Goal: Task Accomplishment & Management: Complete application form

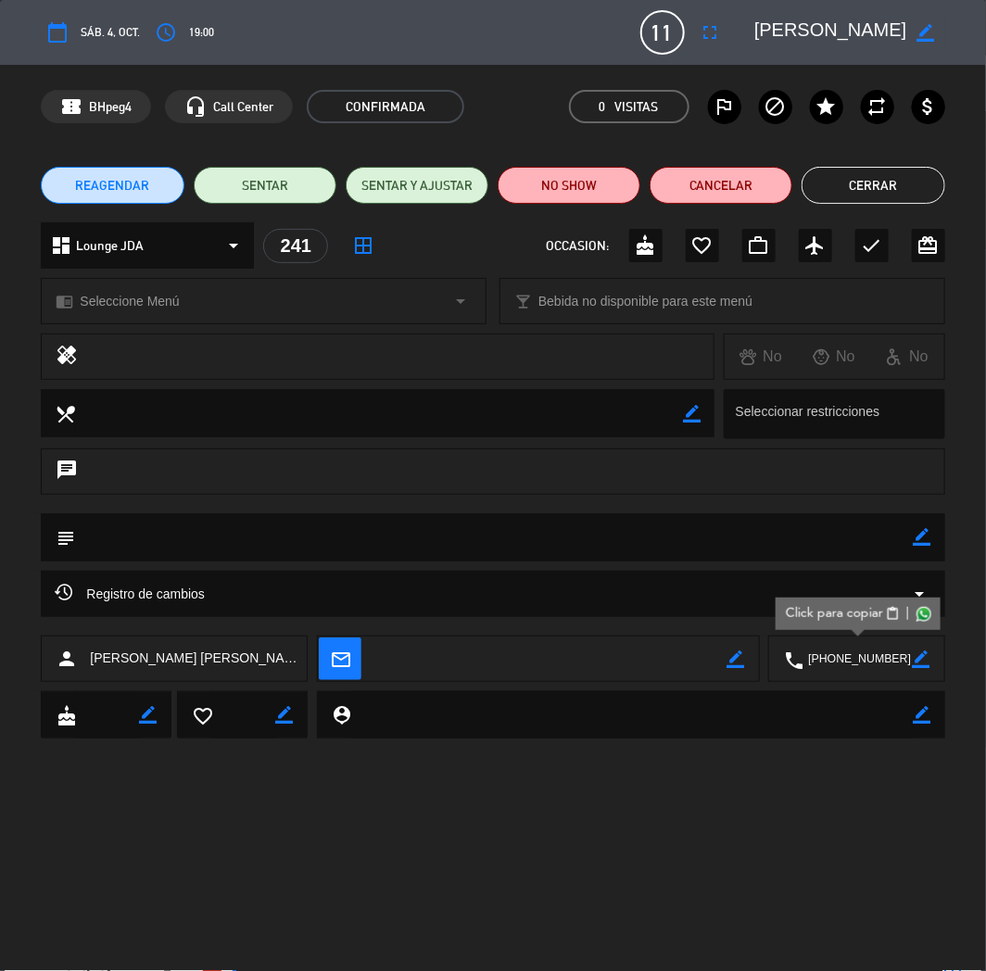
scroll to position [309, 0]
click at [847, 187] on button "Cerrar" at bounding box center [873, 185] width 143 height 37
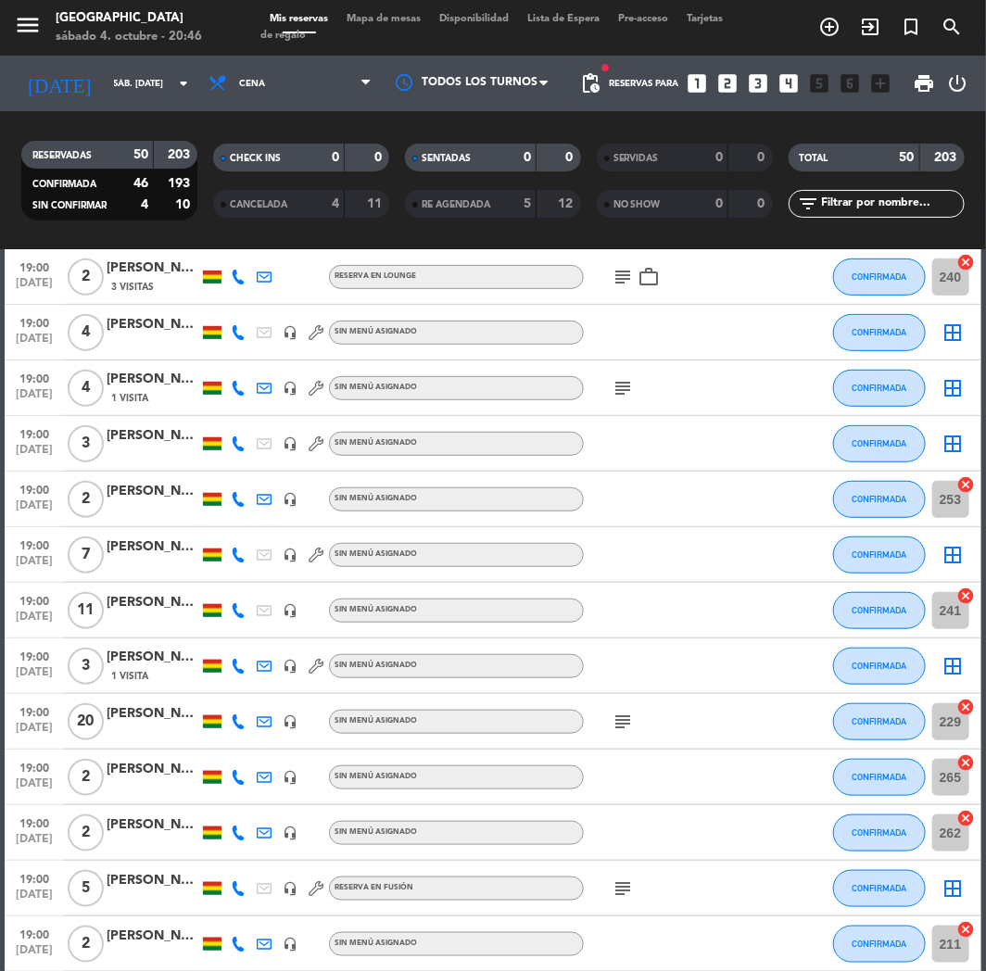
click at [791, 72] on icon "looks_4" at bounding box center [790, 83] width 24 height 24
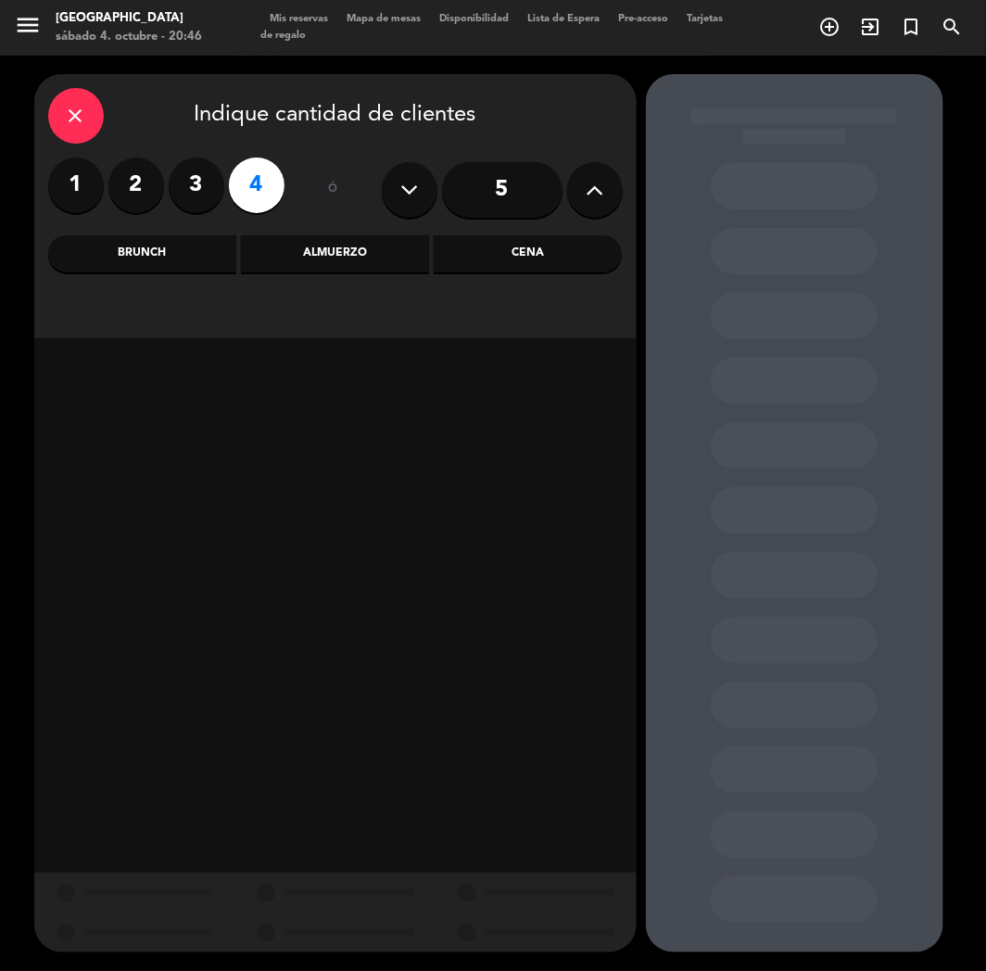
click at [563, 260] on div "Cena" at bounding box center [528, 253] width 188 height 37
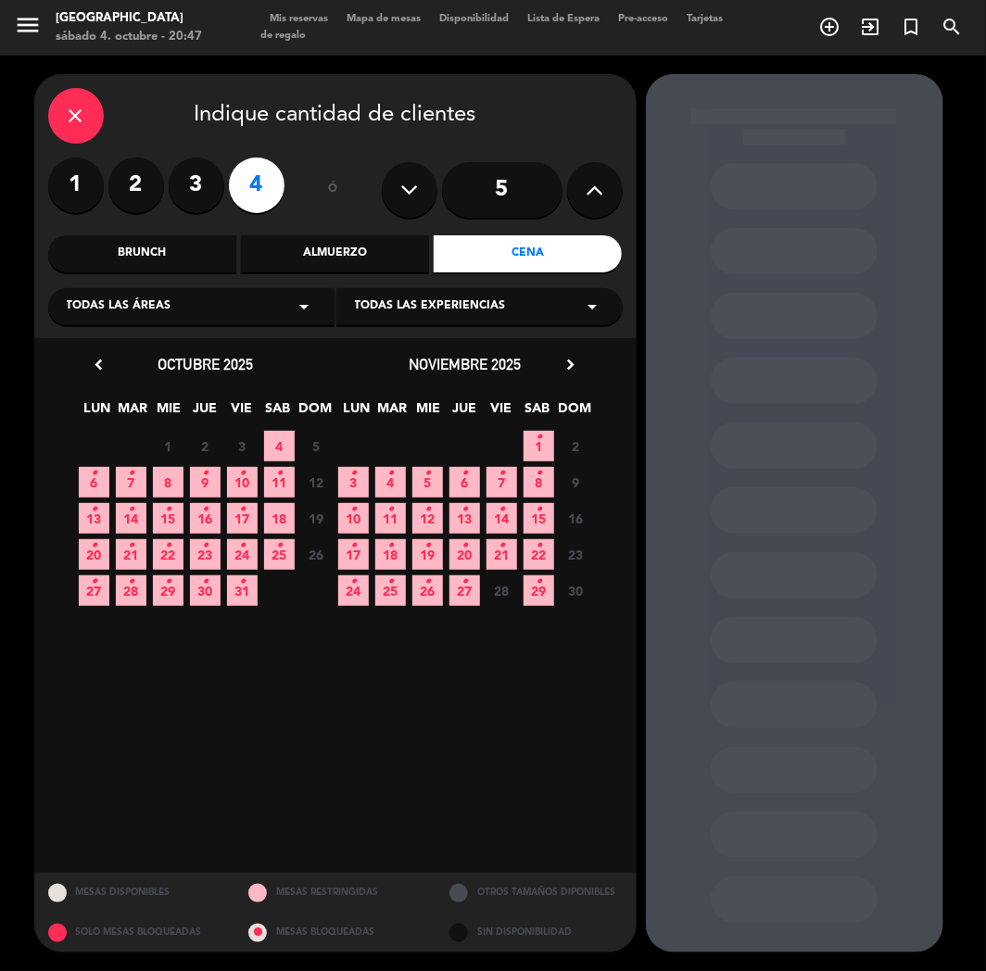
click at [142, 483] on span "7 •" at bounding box center [131, 482] width 31 height 31
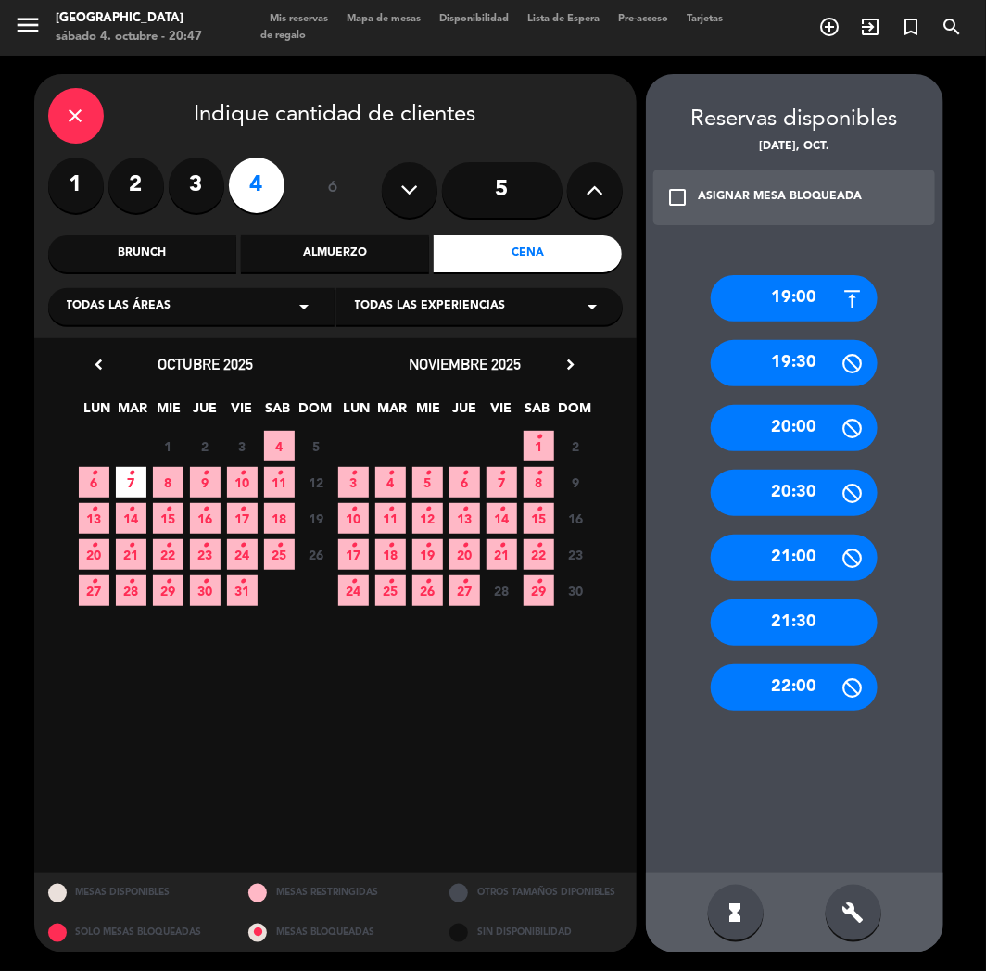
click at [823, 300] on div "19:00" at bounding box center [794, 298] width 167 height 46
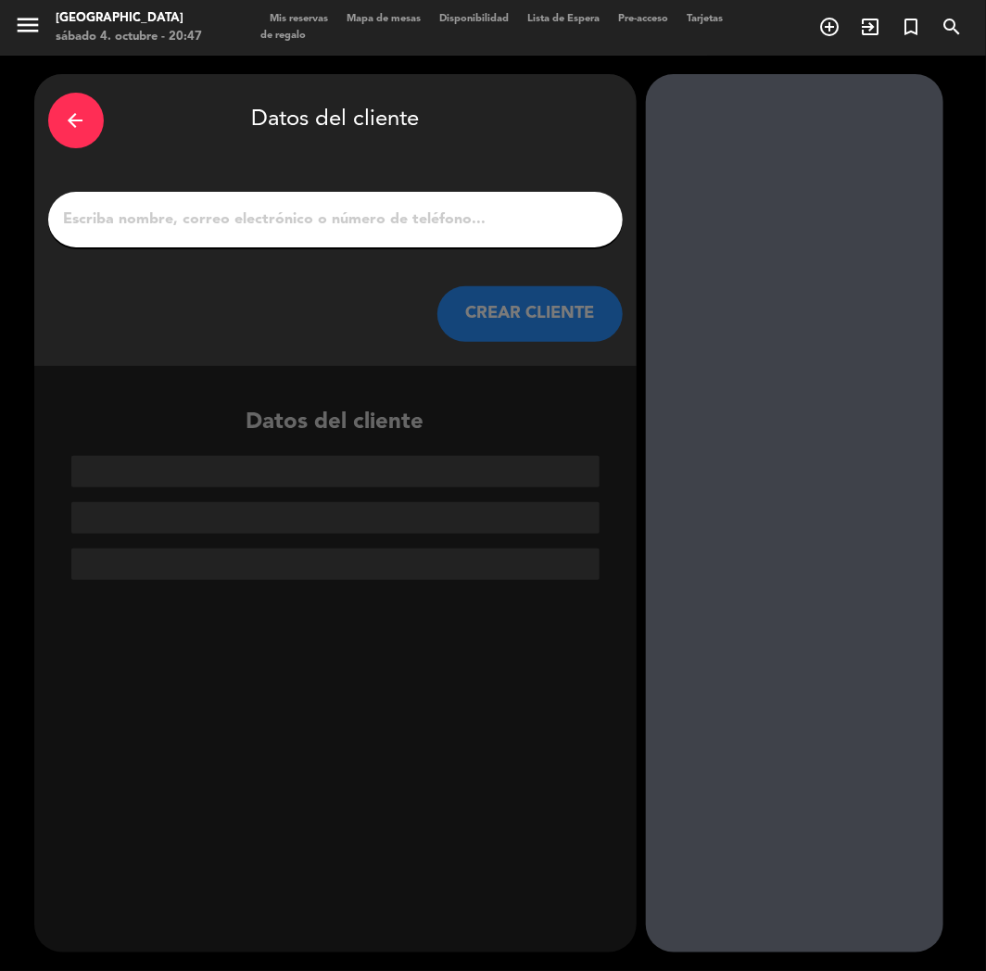
click at [372, 226] on input "1" at bounding box center [335, 220] width 547 height 26
paste input "- [PERSON_NAME]"
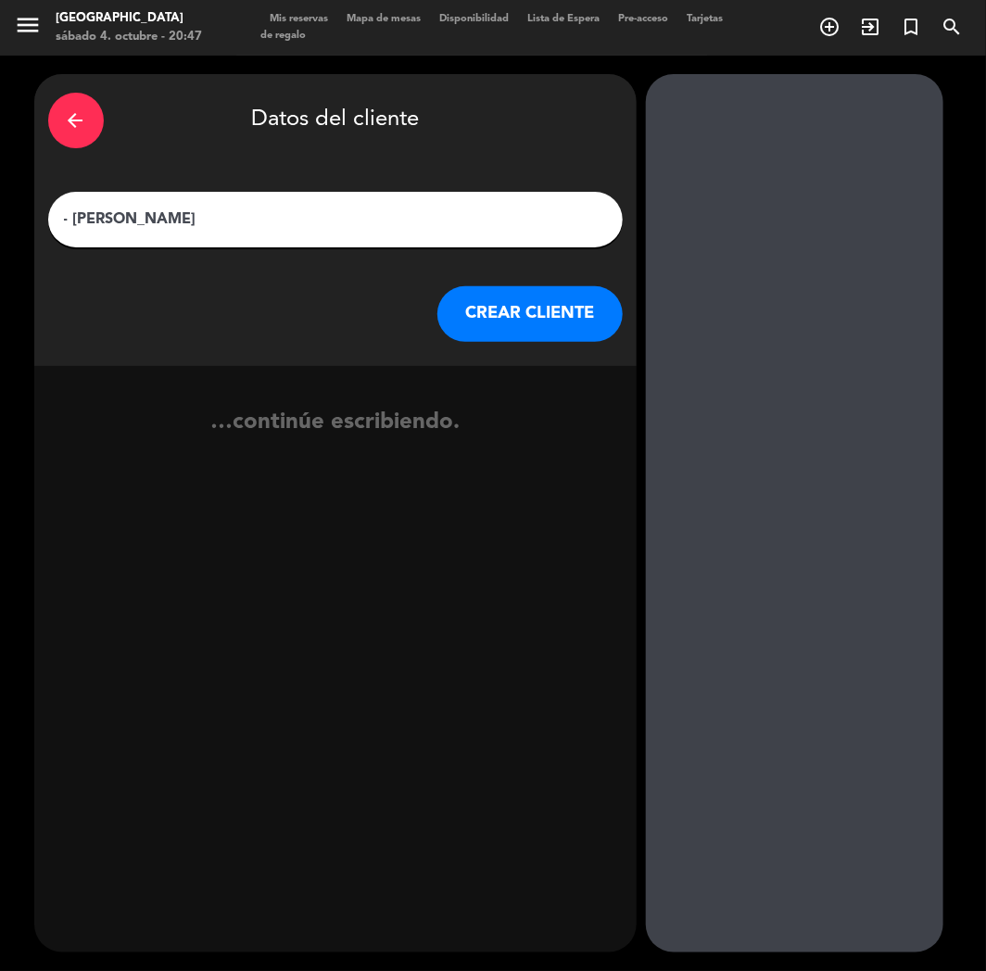
type input "- [PERSON_NAME]"
click at [548, 321] on button "CREAR CLIENTE" at bounding box center [529, 314] width 185 height 56
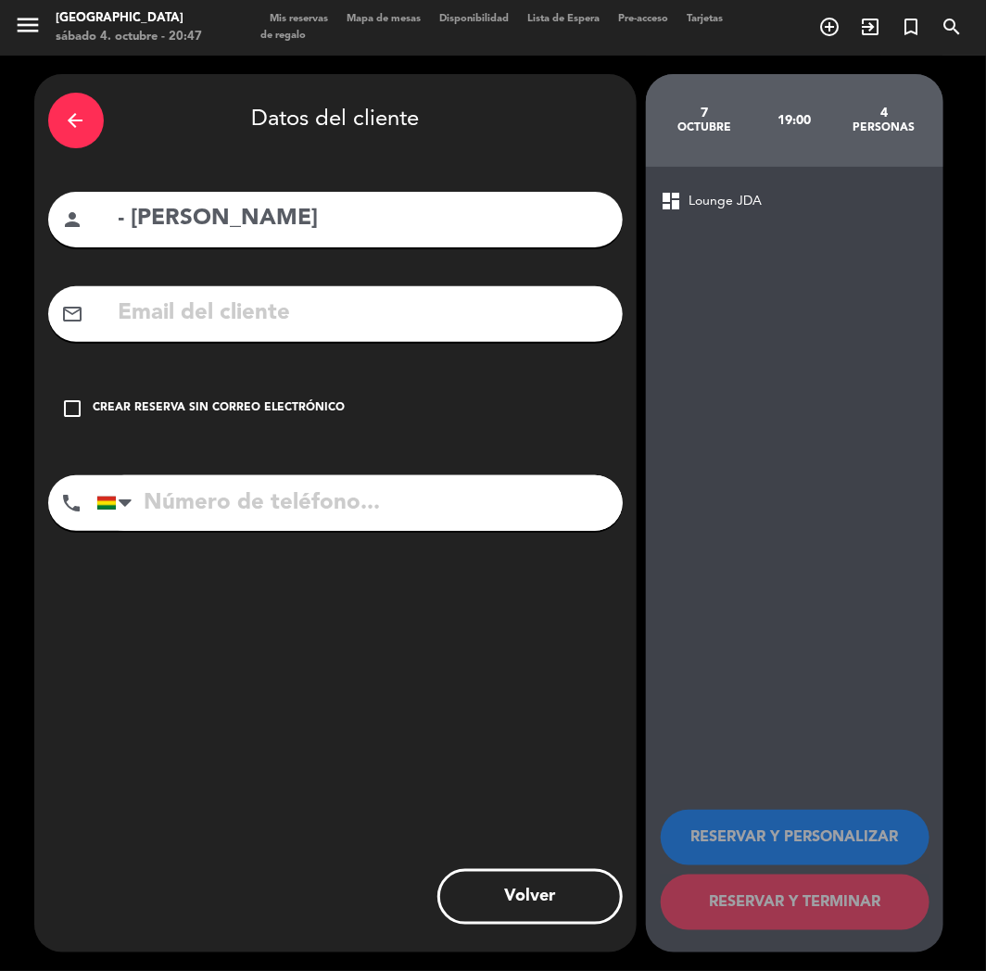
click at [198, 310] on input "text" at bounding box center [363, 314] width 492 height 38
paste input "[EMAIL_ADDRESS][DOMAIN_NAME]"
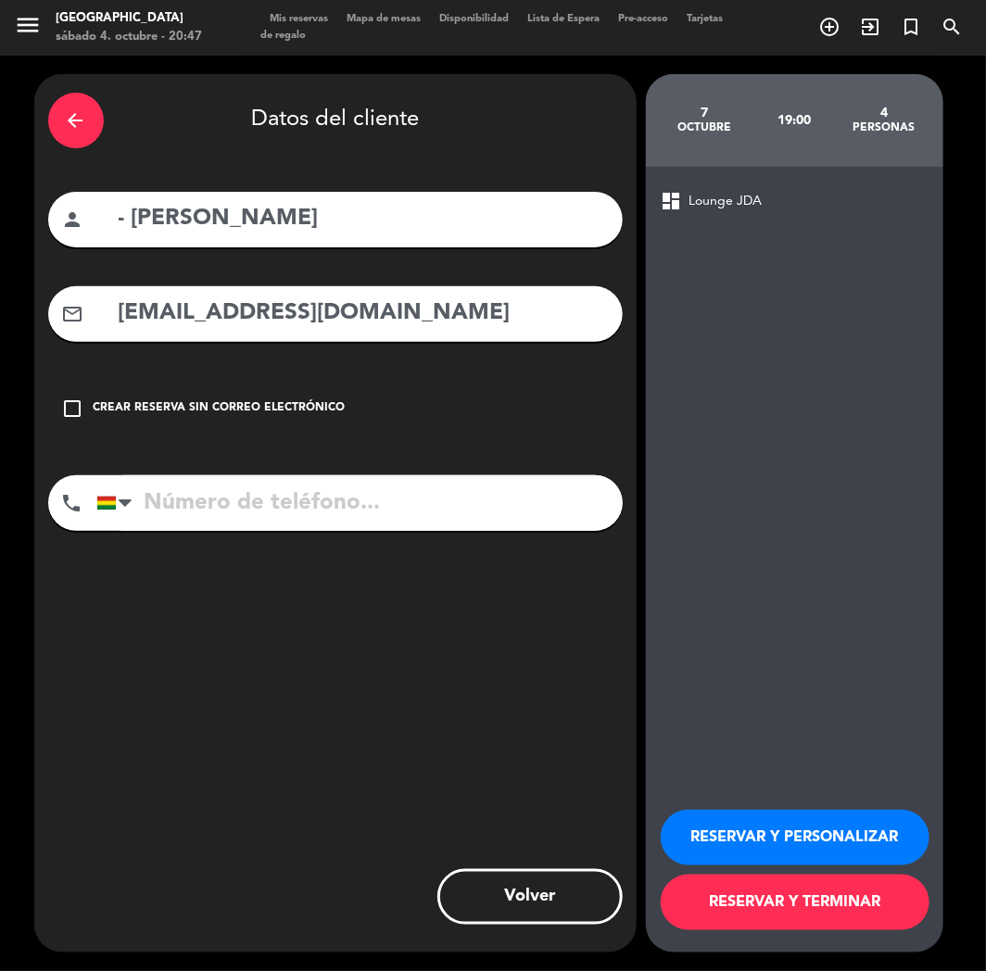
type input "[EMAIL_ADDRESS][DOMAIN_NAME]"
click at [261, 476] on input "tel" at bounding box center [359, 503] width 526 height 56
click at [302, 485] on input "tel" at bounding box center [359, 503] width 526 height 56
paste input "[PHONE_NUMBER]"
type input "[PHONE_NUMBER]"
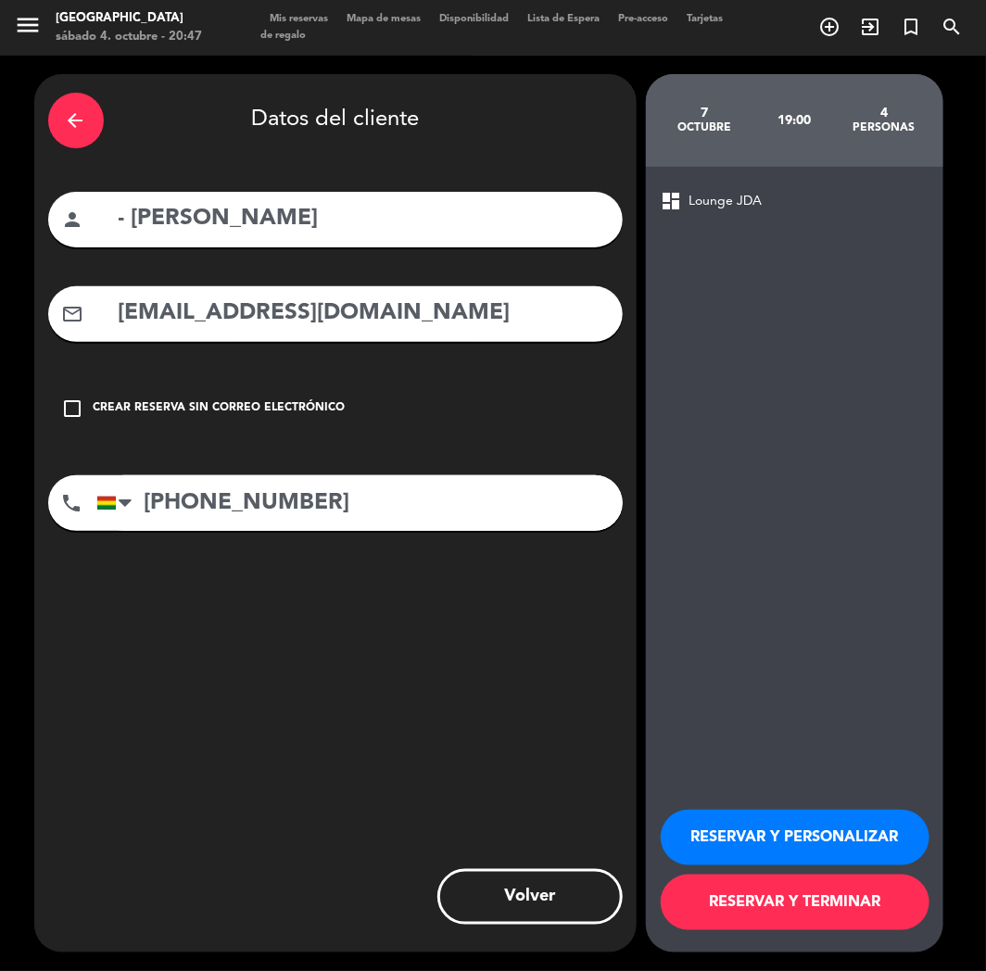
click at [779, 836] on button "RESERVAR Y PERSONALIZAR" at bounding box center [795, 838] width 269 height 56
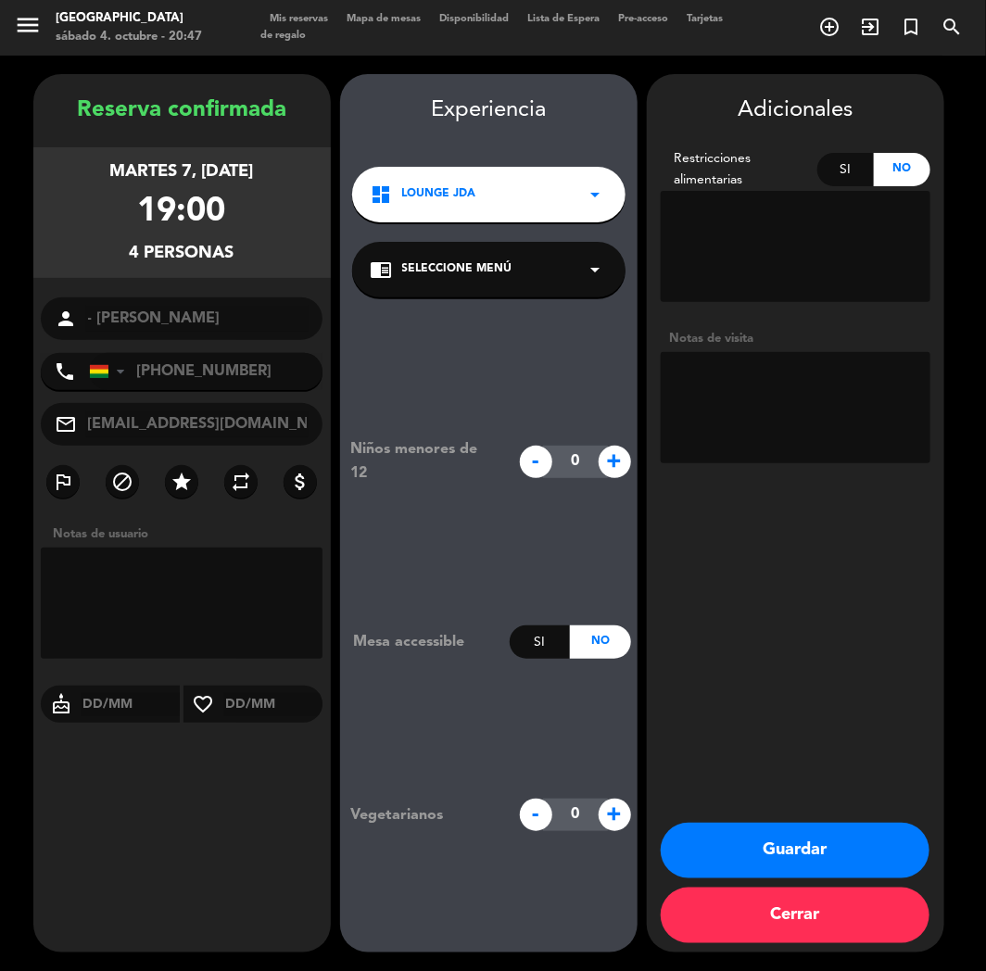
click at [570, 169] on div "dashboard Lounge JDA arrow_drop_down" at bounding box center [488, 195] width 273 height 56
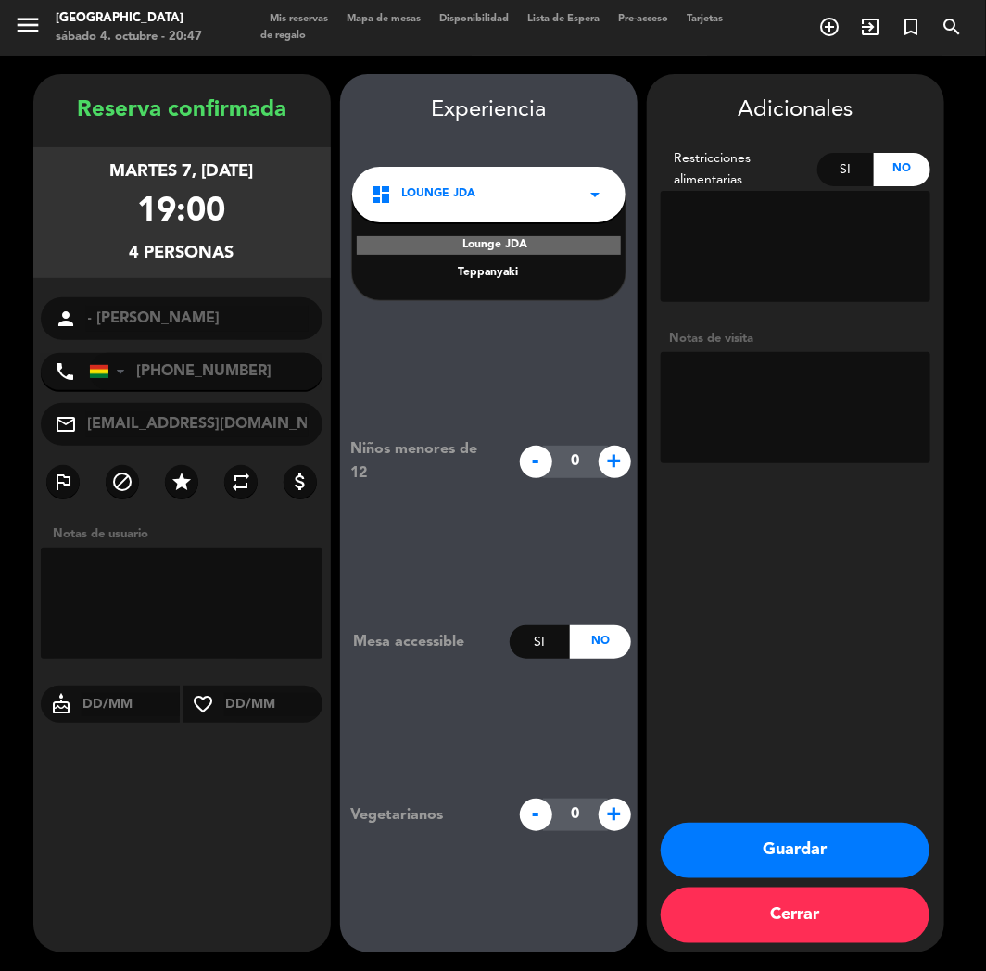
click at [493, 272] on div "Teppanyaki" at bounding box center [489, 273] width 236 height 19
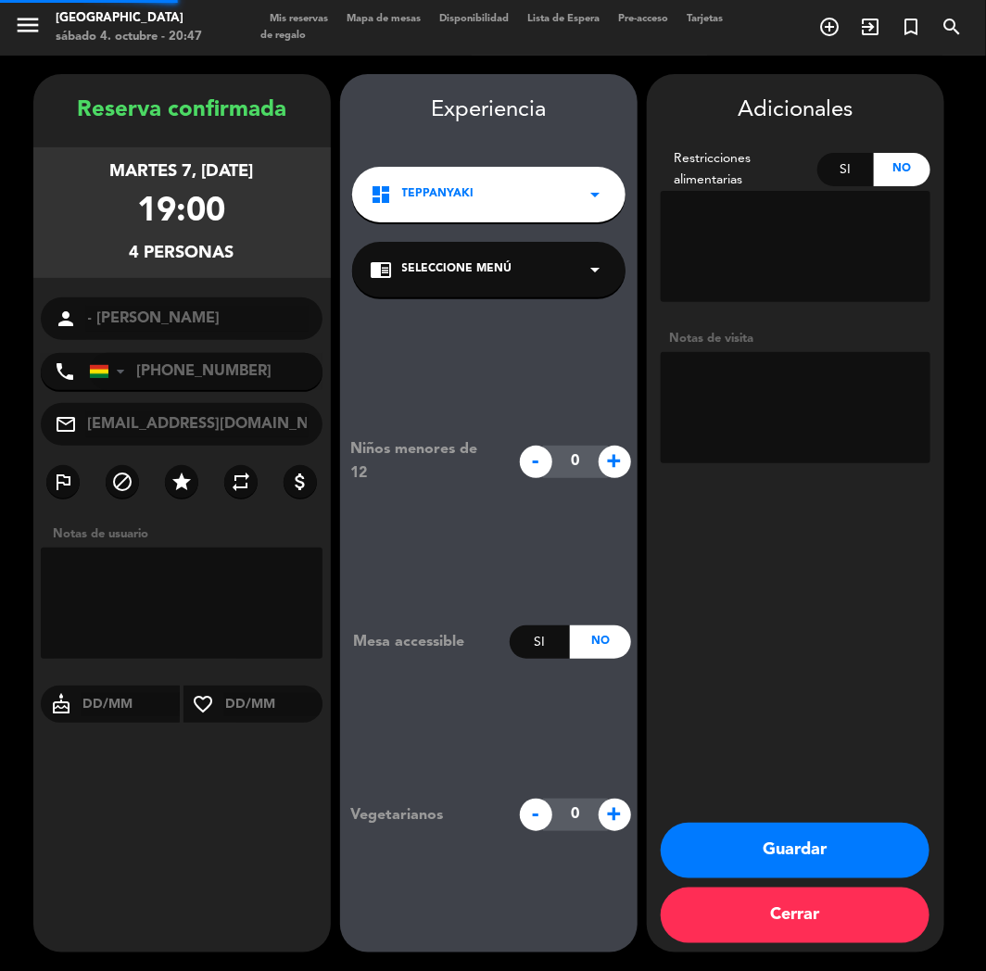
click at [493, 272] on span "Seleccione Menú" at bounding box center [457, 269] width 110 height 19
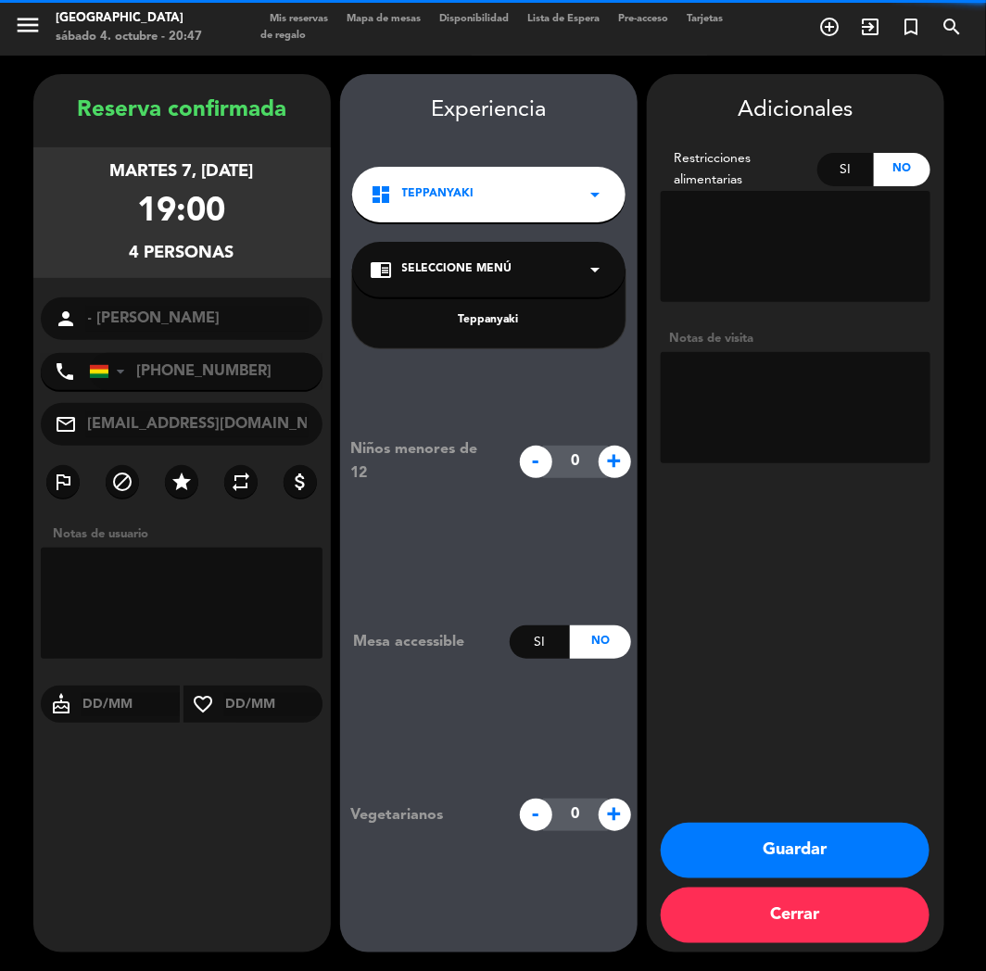
click at [521, 335] on div "Teppanyaki" at bounding box center [488, 309] width 273 height 79
click at [513, 318] on div "Teppanyaki" at bounding box center [489, 320] width 236 height 19
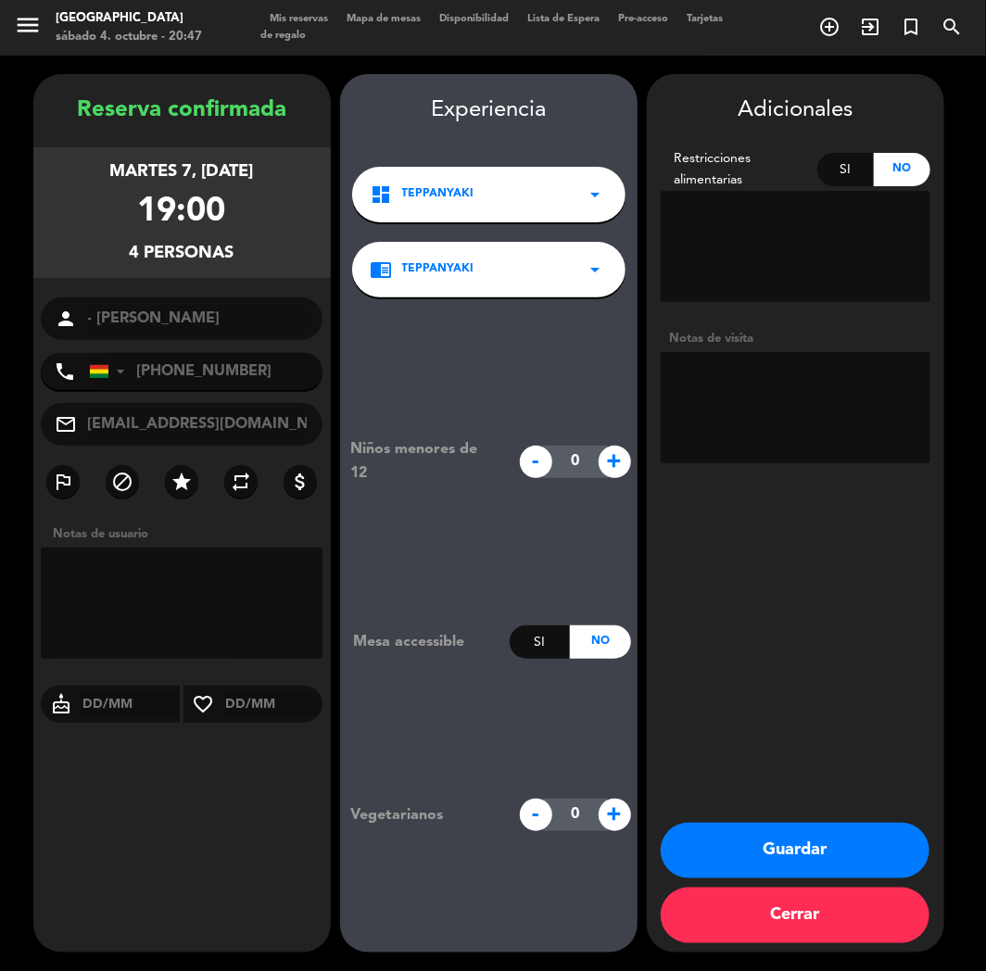
click at [792, 402] on textarea at bounding box center [796, 407] width 270 height 111
click at [879, 377] on textarea at bounding box center [796, 407] width 270 height 111
type textarea "TEPPANYAKI // CUMPLE"
click at [755, 829] on button "Guardar" at bounding box center [795, 851] width 269 height 56
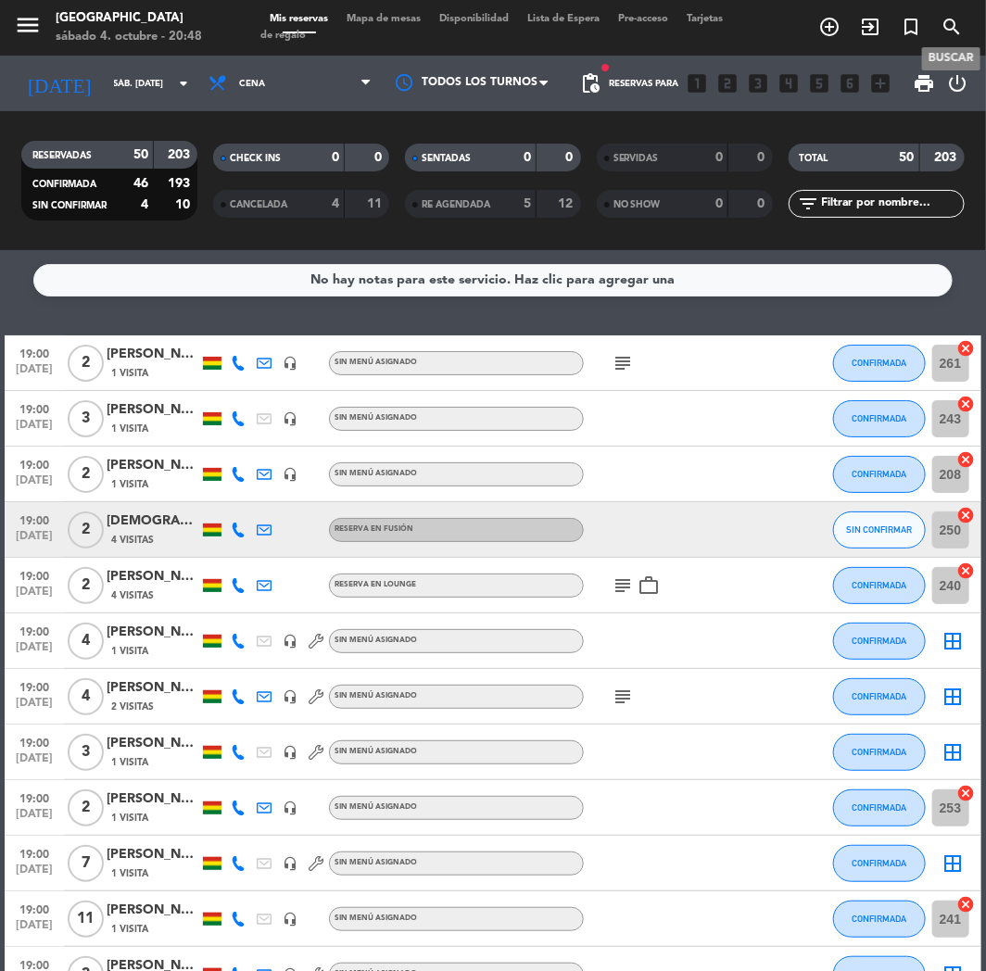
click at [948, 21] on icon "search" at bounding box center [952, 27] width 22 height 22
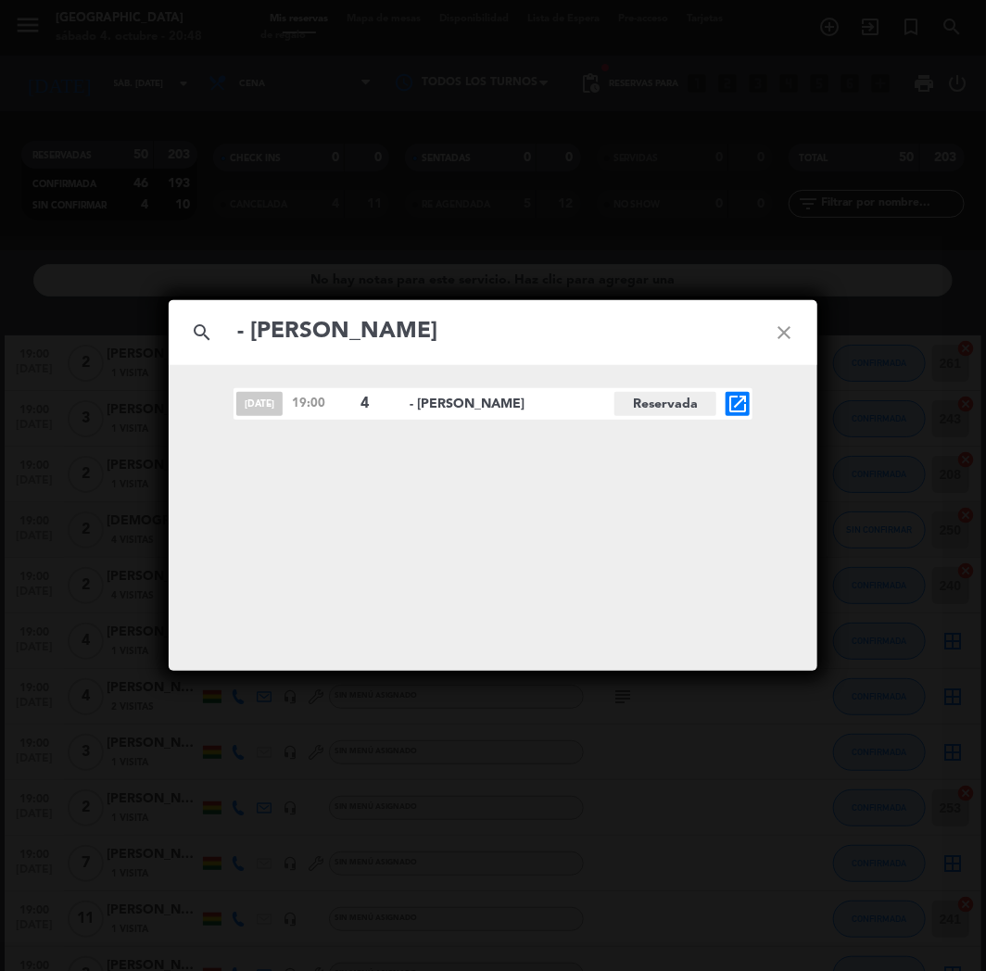
click at [248, 334] on input "- [PERSON_NAME]" at bounding box center [492, 332] width 515 height 38
type input "[PERSON_NAME]"
click at [736, 390] on div "[DATE] 19:00 4 - [PERSON_NAME] open_in_new" at bounding box center [493, 404] width 519 height 32
click at [737, 400] on icon "open_in_new" at bounding box center [738, 404] width 22 height 22
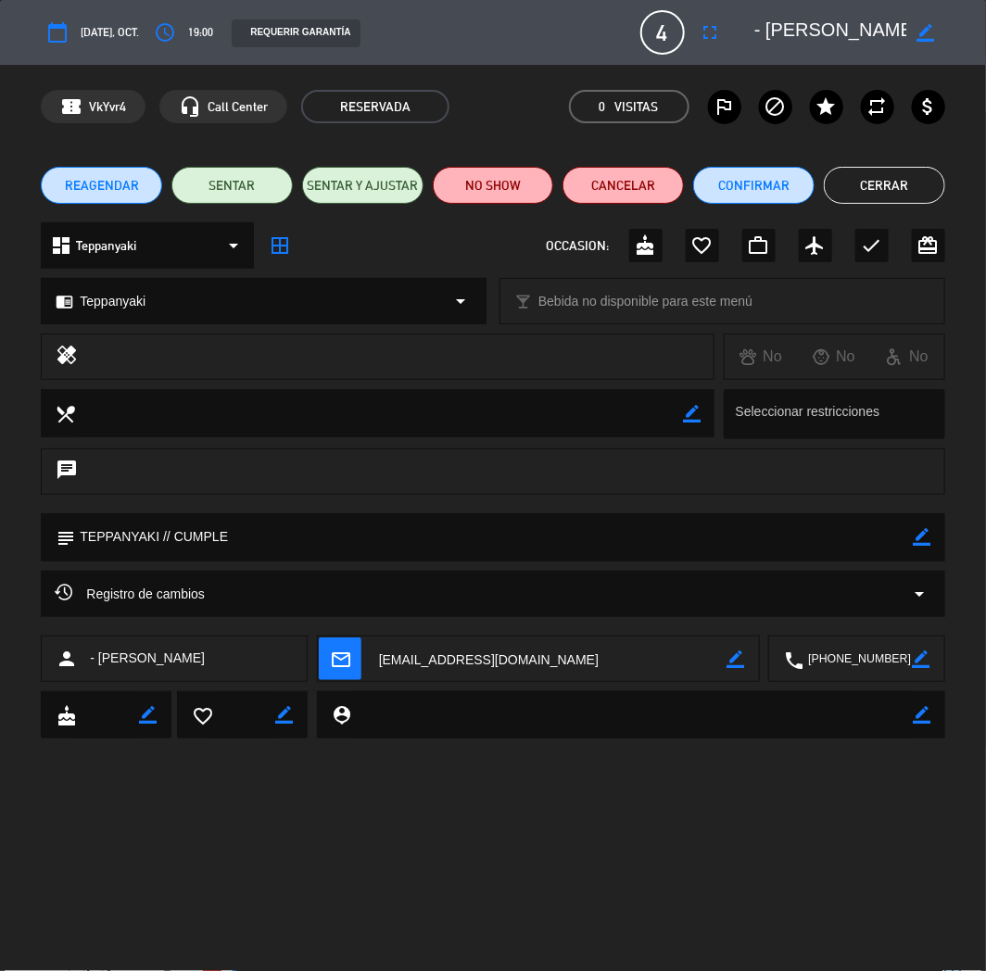
drag, startPoint x: 923, startPoint y: 29, endPoint x: 800, endPoint y: 26, distance: 123.3
click at [919, 29] on icon "border_color" at bounding box center [927, 33] width 18 height 18
click at [756, 22] on textarea at bounding box center [830, 32] width 153 height 33
paste textarea "⭐"
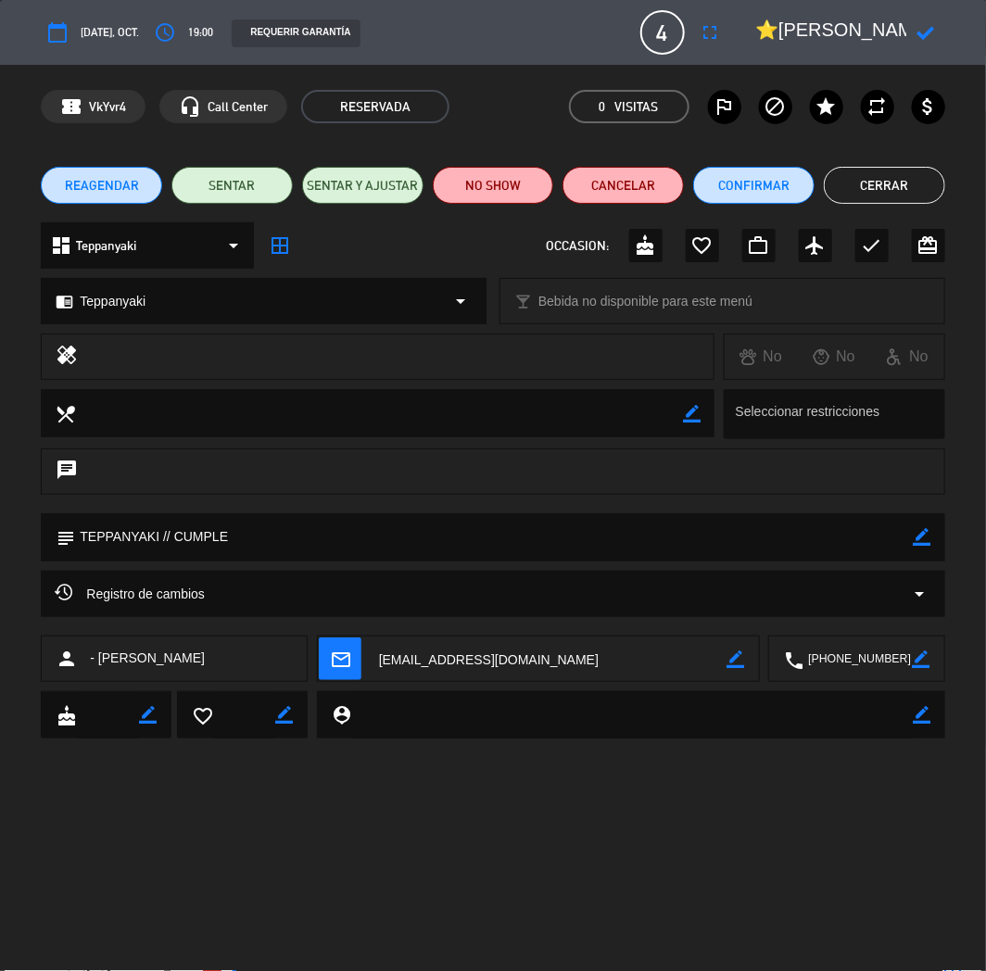
click at [758, 28] on textarea at bounding box center [830, 32] width 153 height 33
type textarea "⭐[PERSON_NAME]"
click at [918, 25] on icon at bounding box center [927, 33] width 18 height 18
click at [891, 162] on div "REAGENDAR SENTAR SENTAR Y AJUSTAR NO SHOW Cancelar Confirmar Cerrar" at bounding box center [493, 185] width 986 height 74
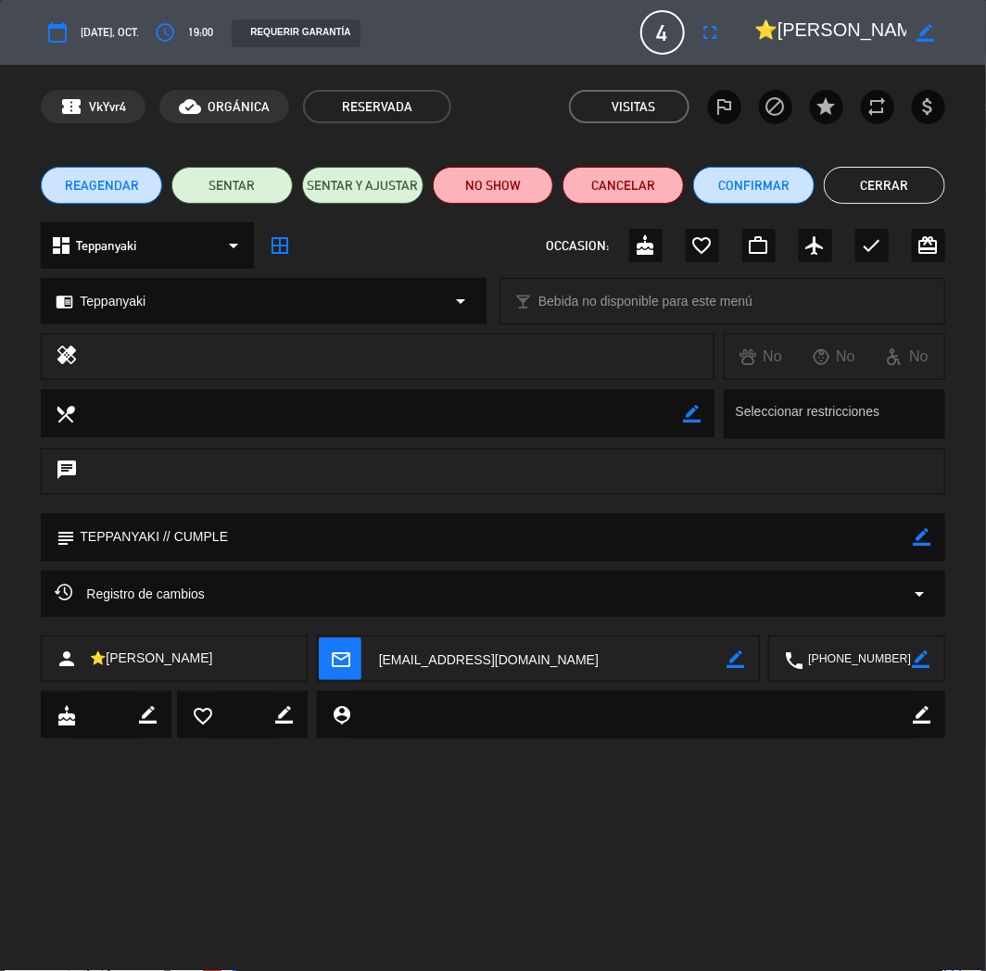
click at [878, 178] on button "Cerrar" at bounding box center [884, 185] width 121 height 37
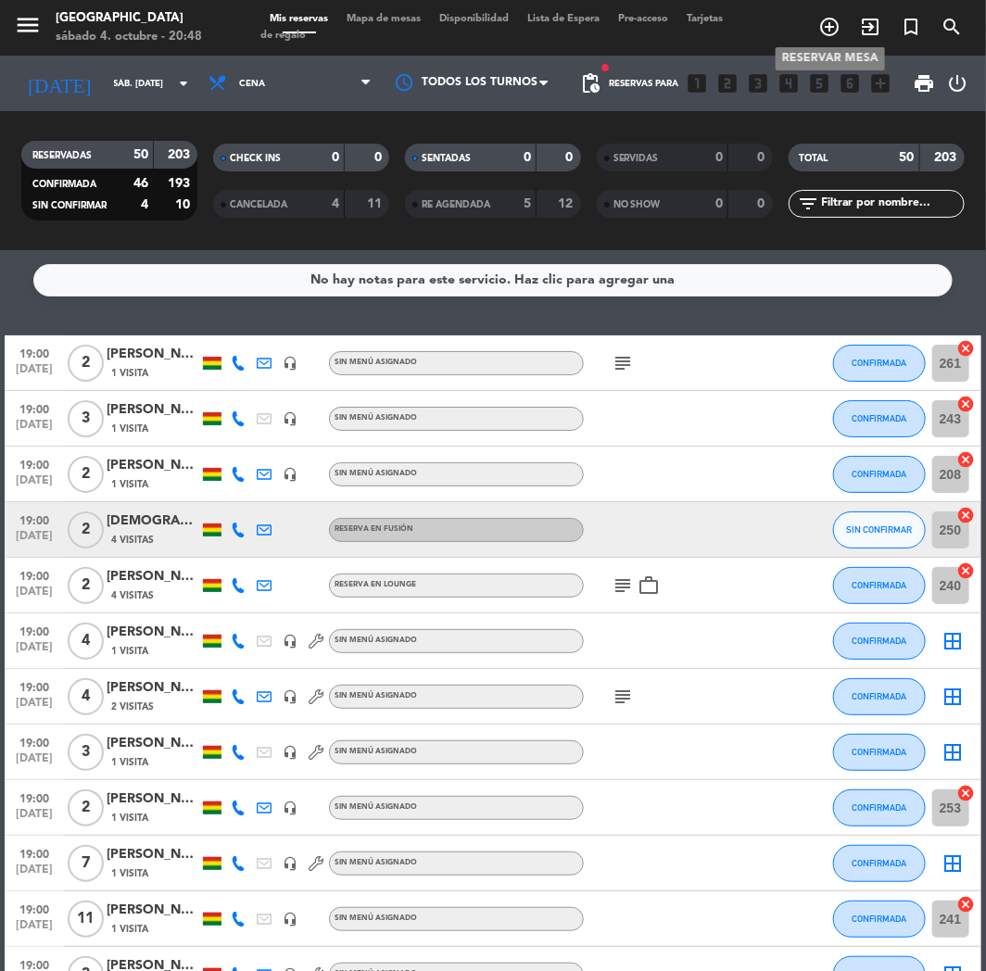
click at [840, 38] on icon "add_circle_outline" at bounding box center [829, 27] width 22 height 22
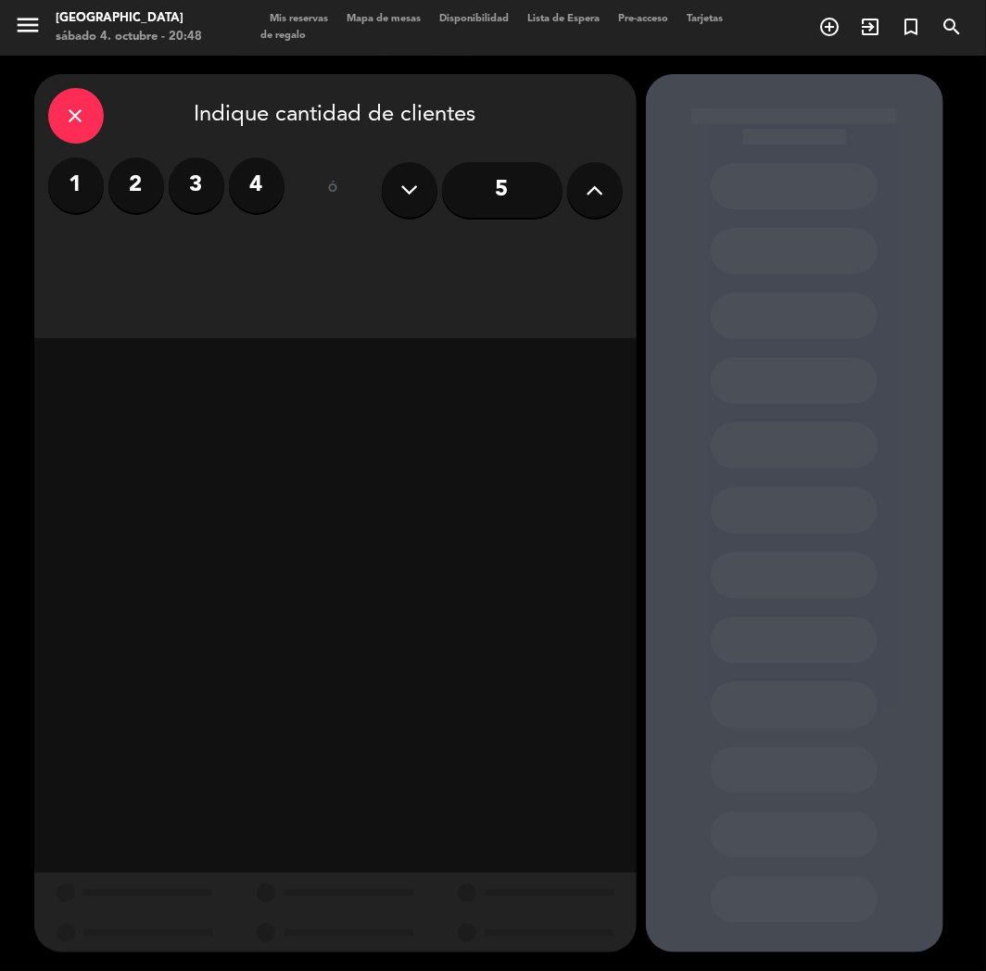
click at [209, 181] on label "3" at bounding box center [197, 186] width 56 height 56
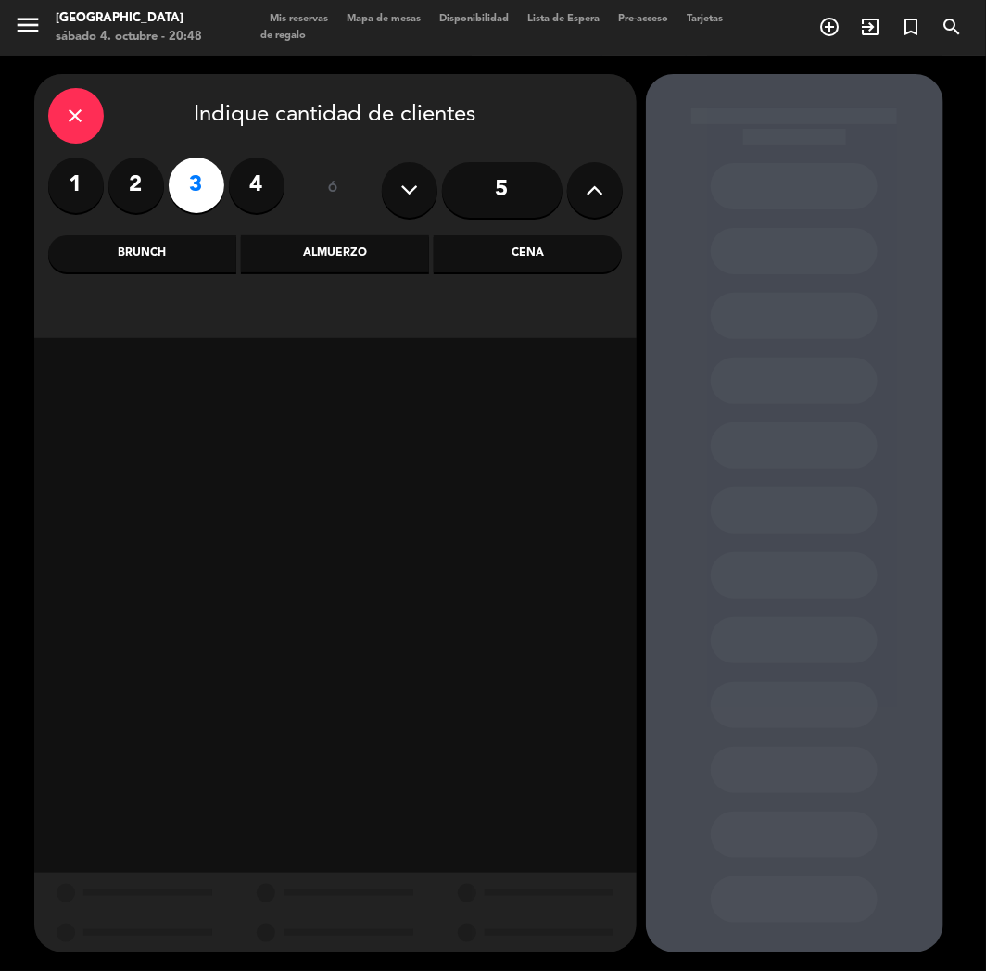
click at [162, 247] on div "Brunch" at bounding box center [142, 253] width 188 height 37
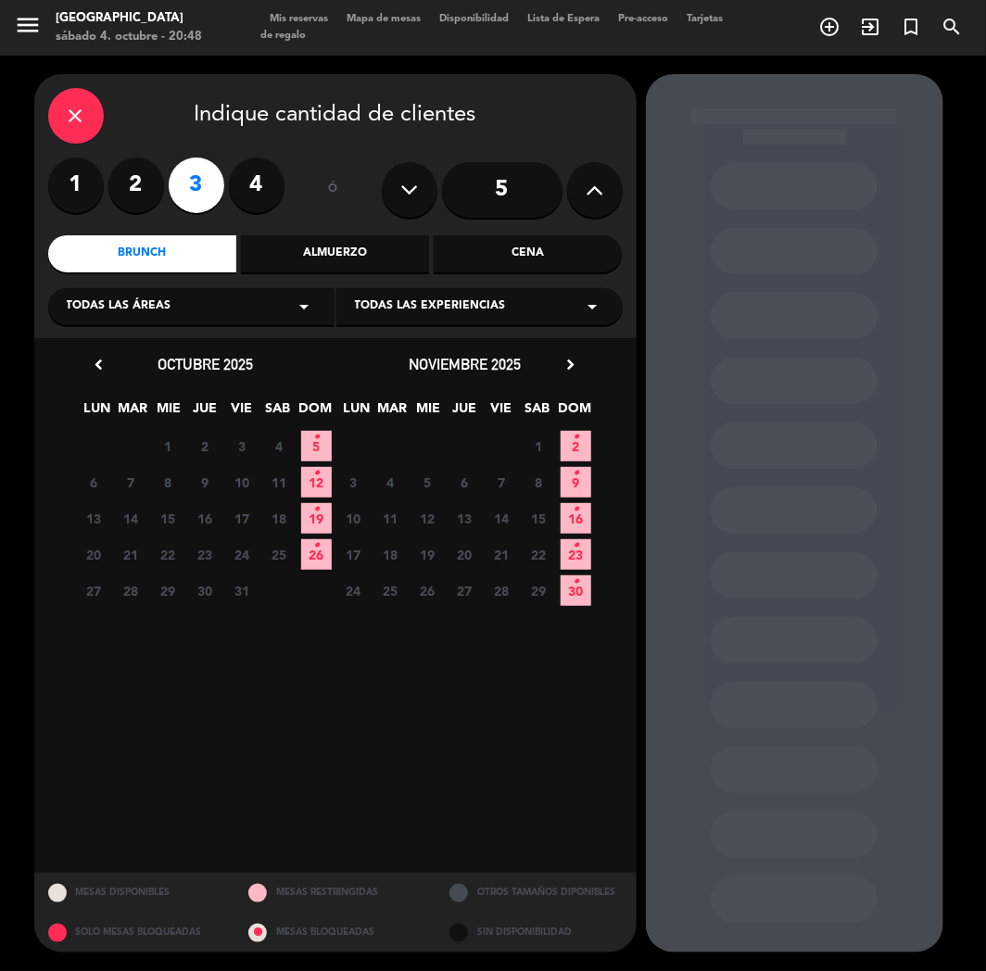
click at [313, 437] on icon "•" at bounding box center [316, 438] width 6 height 30
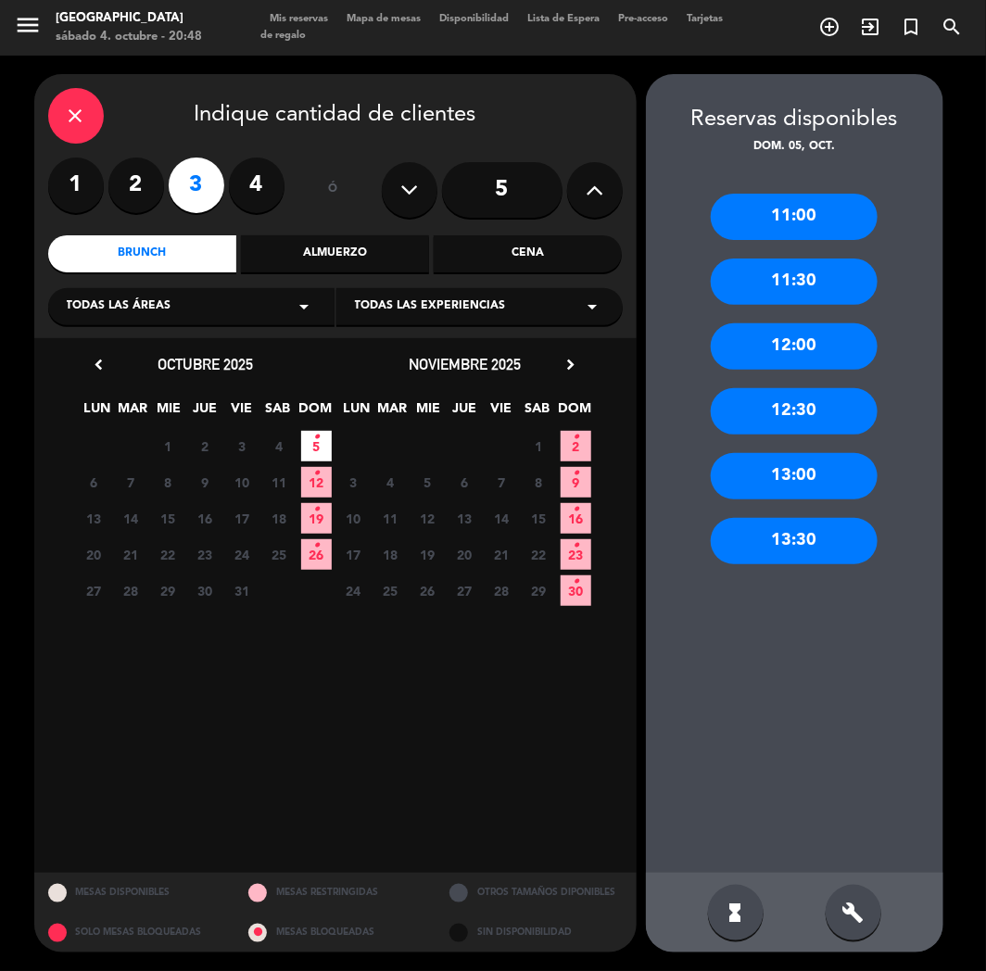
click at [791, 412] on div "12:30" at bounding box center [794, 411] width 167 height 46
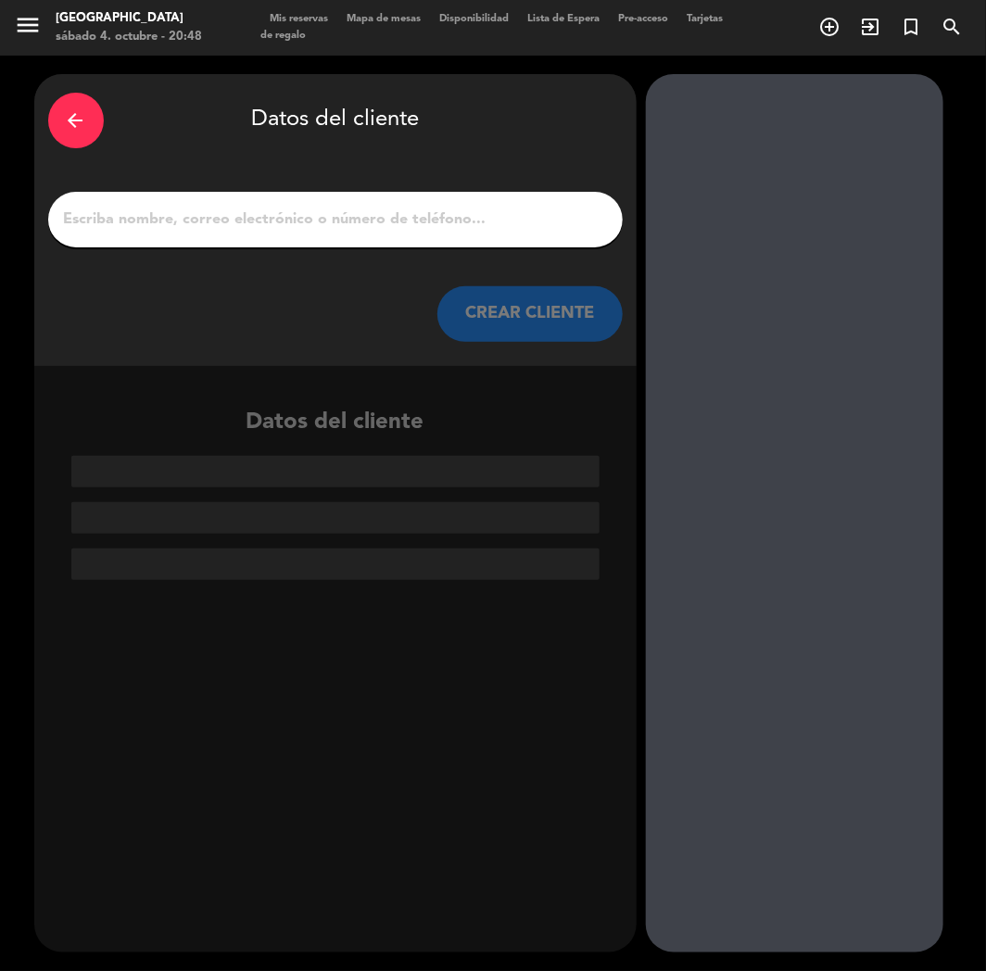
paste input "- [PERSON_NAME]"
click at [298, 223] on input "1" at bounding box center [335, 220] width 547 height 26
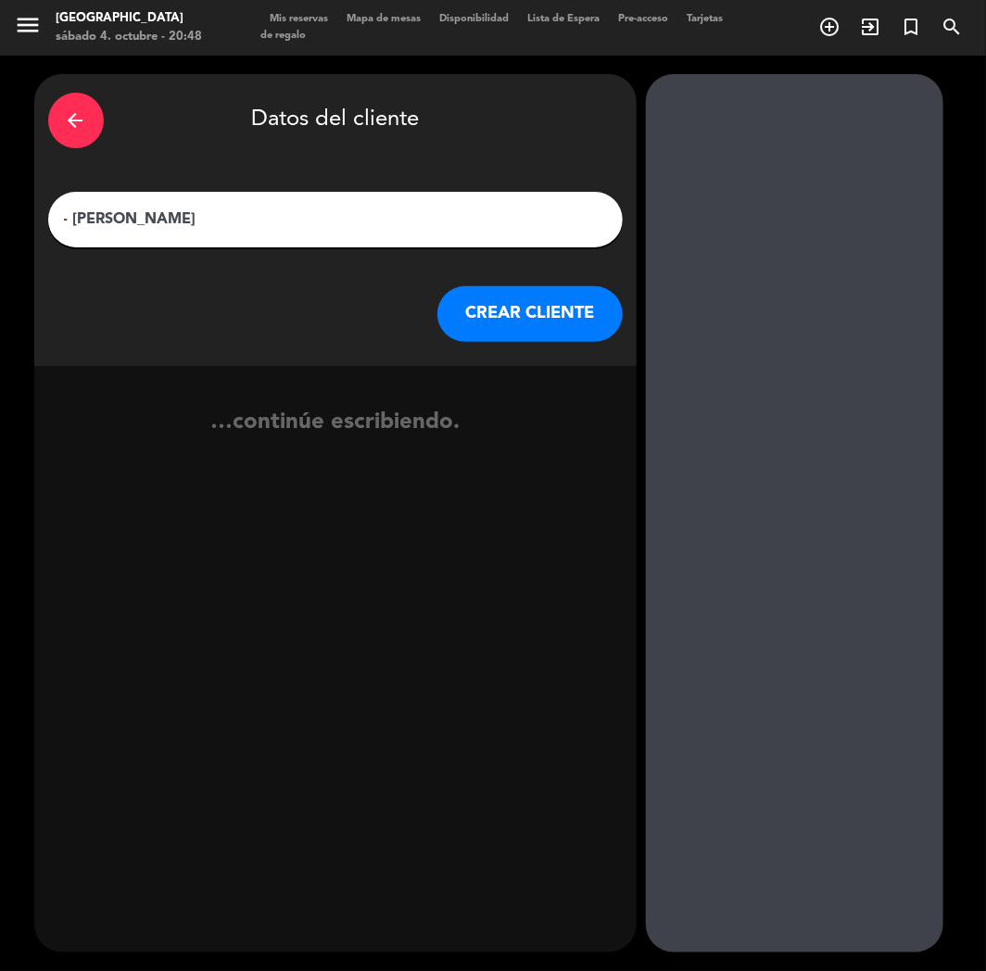
type input "- [PERSON_NAME]"
drag, startPoint x: 560, startPoint y: 313, endPoint x: 551, endPoint y: 318, distance: 10.4
click at [551, 318] on button "CREAR CLIENTE" at bounding box center [529, 314] width 185 height 56
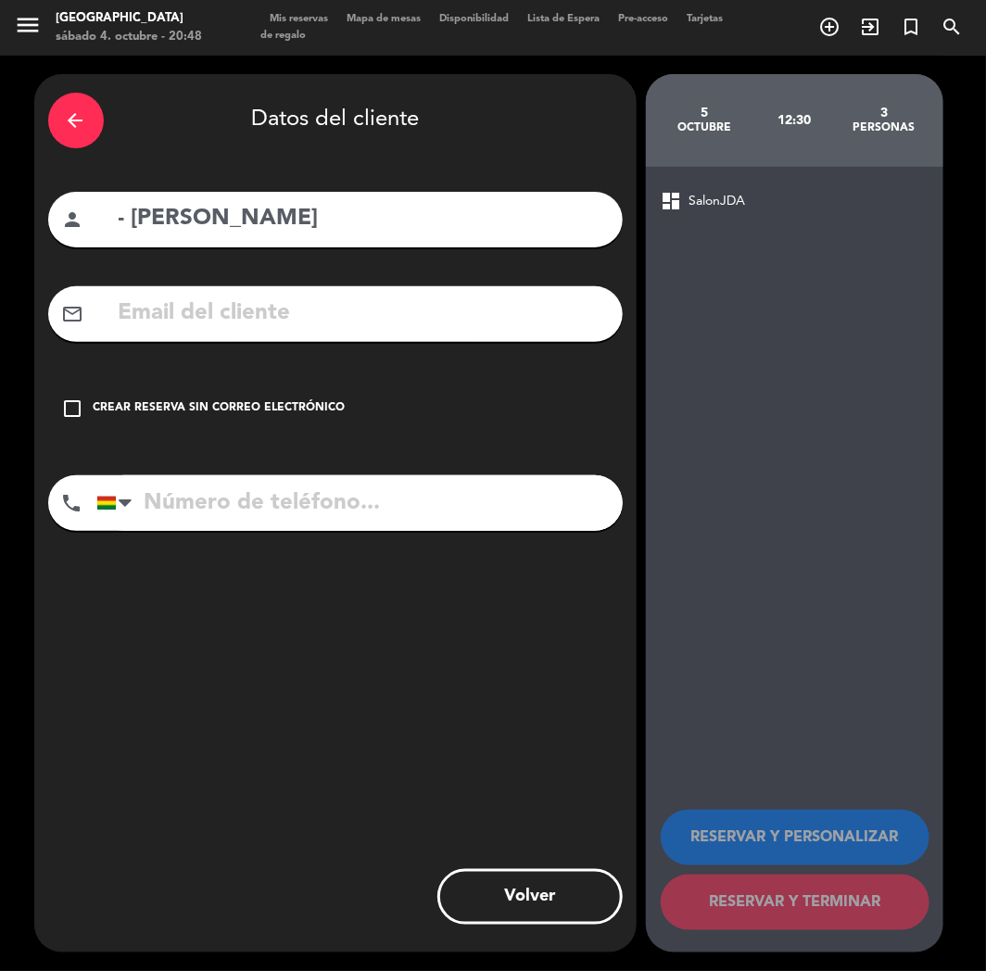
click at [201, 299] on input "text" at bounding box center [363, 314] width 492 height 38
paste input "[PERSON_NAME][EMAIL_ADDRESS][DOMAIN_NAME]"
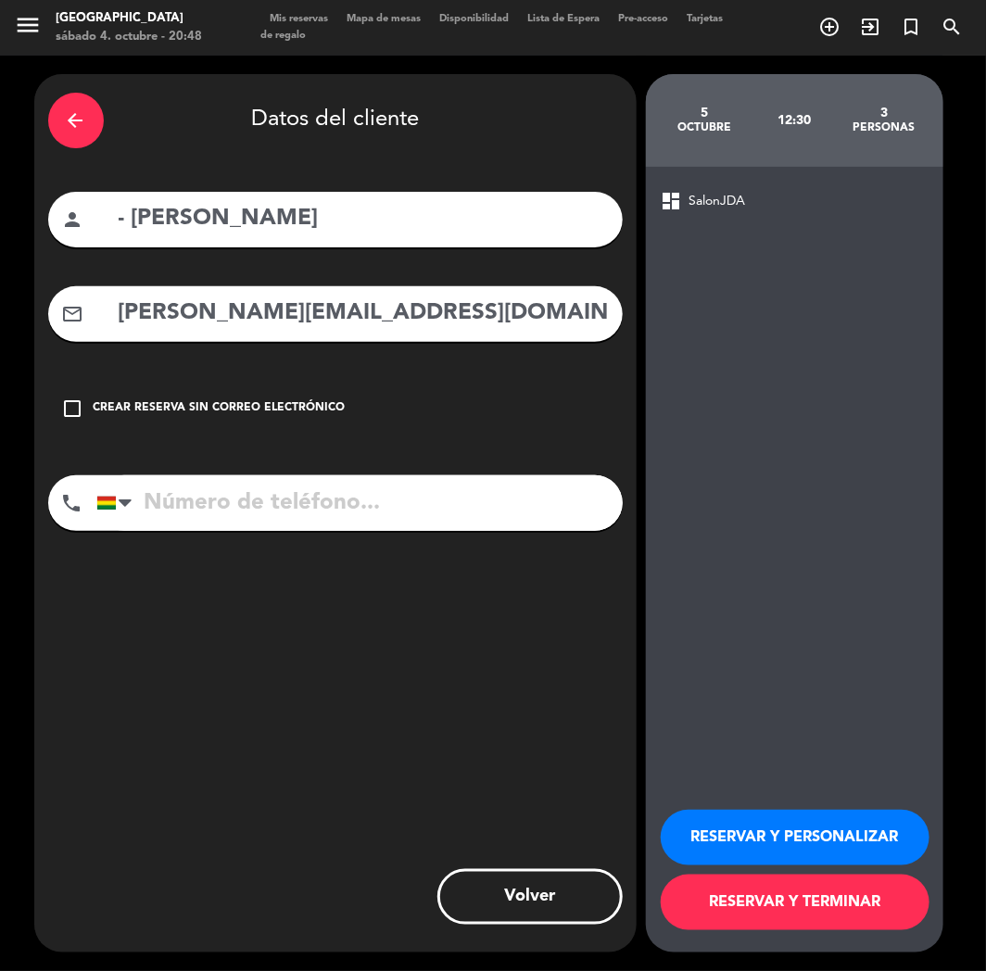
type input "[PERSON_NAME][EMAIL_ADDRESS][DOMAIN_NAME]"
click at [196, 517] on input "tel" at bounding box center [359, 503] width 526 height 56
paste input "[PHONE_NUMBER]"
type input "[PHONE_NUMBER]"
drag, startPoint x: 782, startPoint y: 855, endPoint x: 460, endPoint y: 687, distance: 364.0
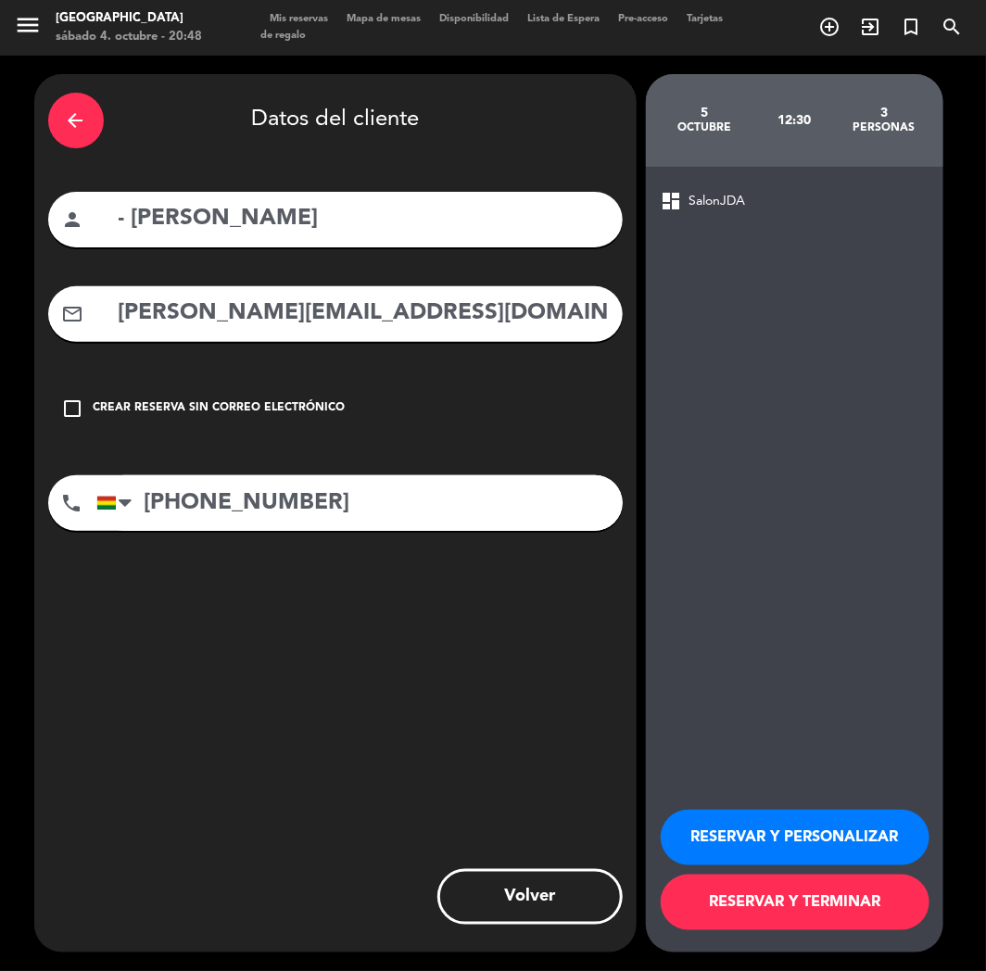
click at [783, 855] on button "RESERVAR Y PERSONALIZAR" at bounding box center [795, 838] width 269 height 56
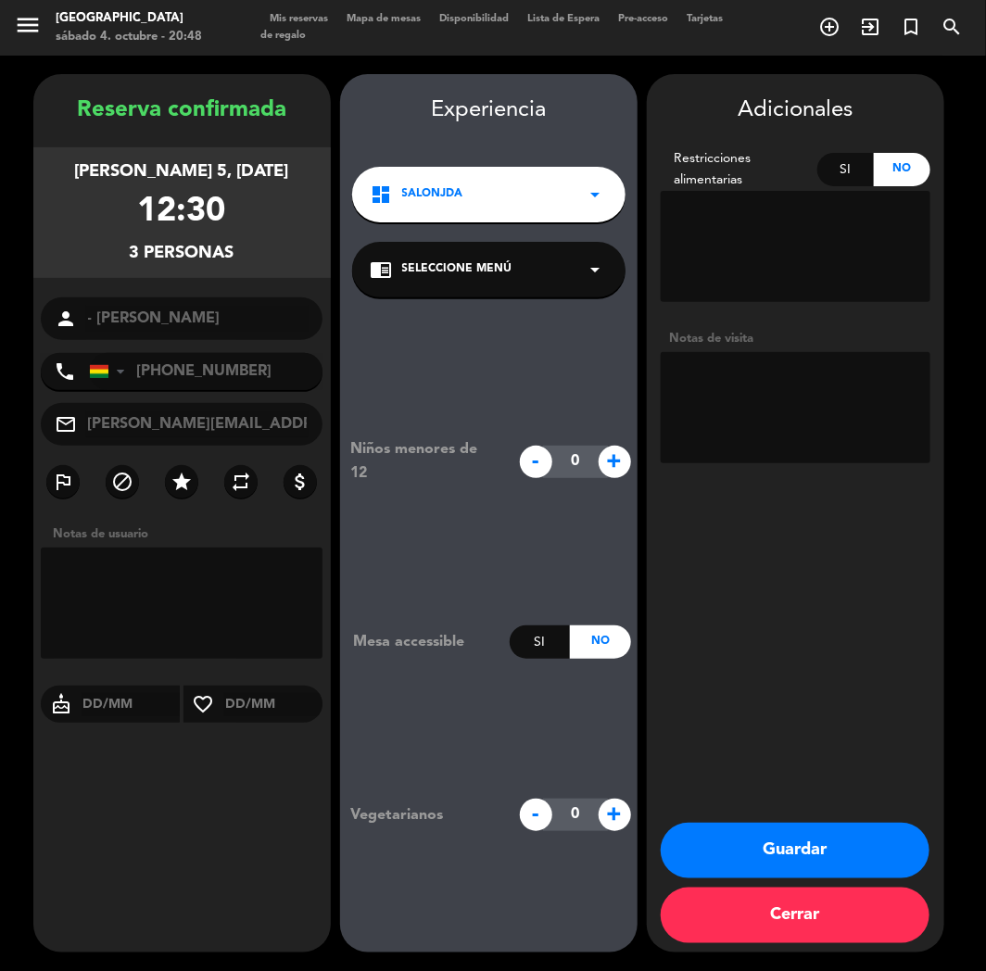
click at [783, 409] on textarea at bounding box center [796, 407] width 270 height 111
type textarea "p"
type textarea "PRESENTA VAUCHER EN FISICO OJO"
click at [760, 851] on button "Guardar" at bounding box center [795, 851] width 269 height 56
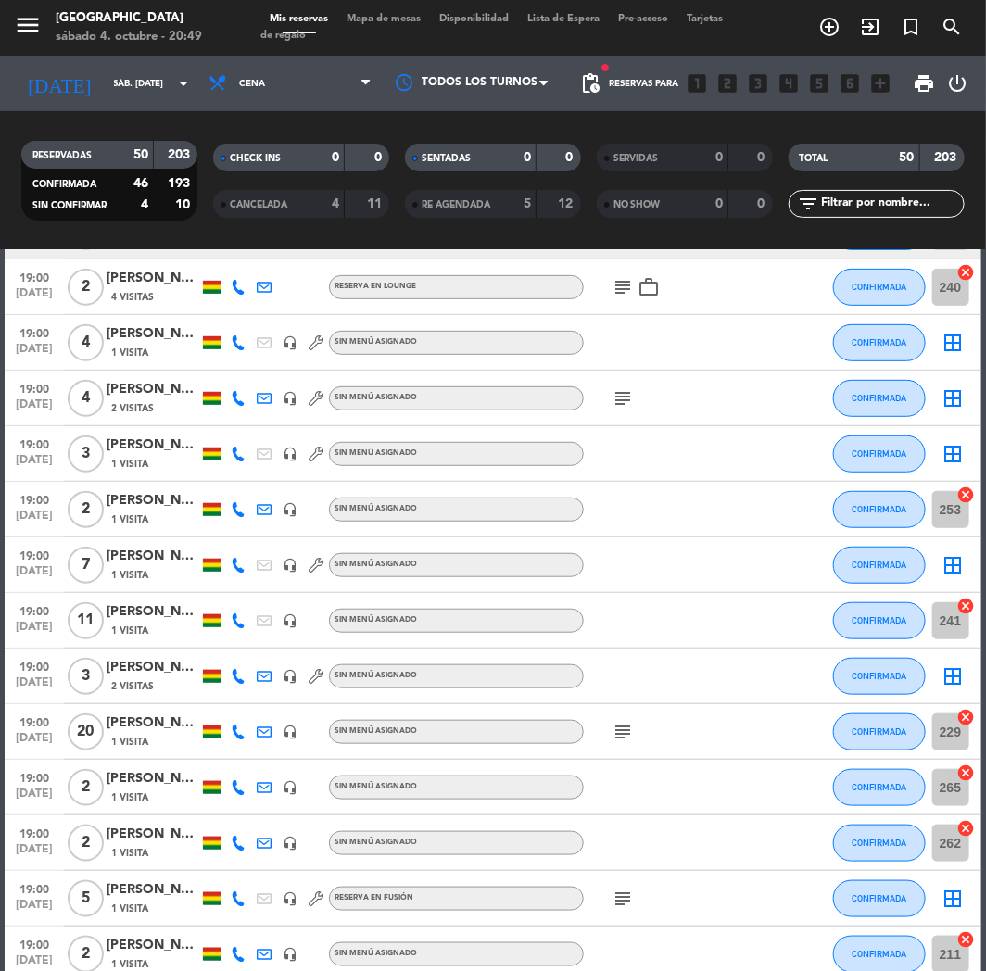
scroll to position [309, 0]
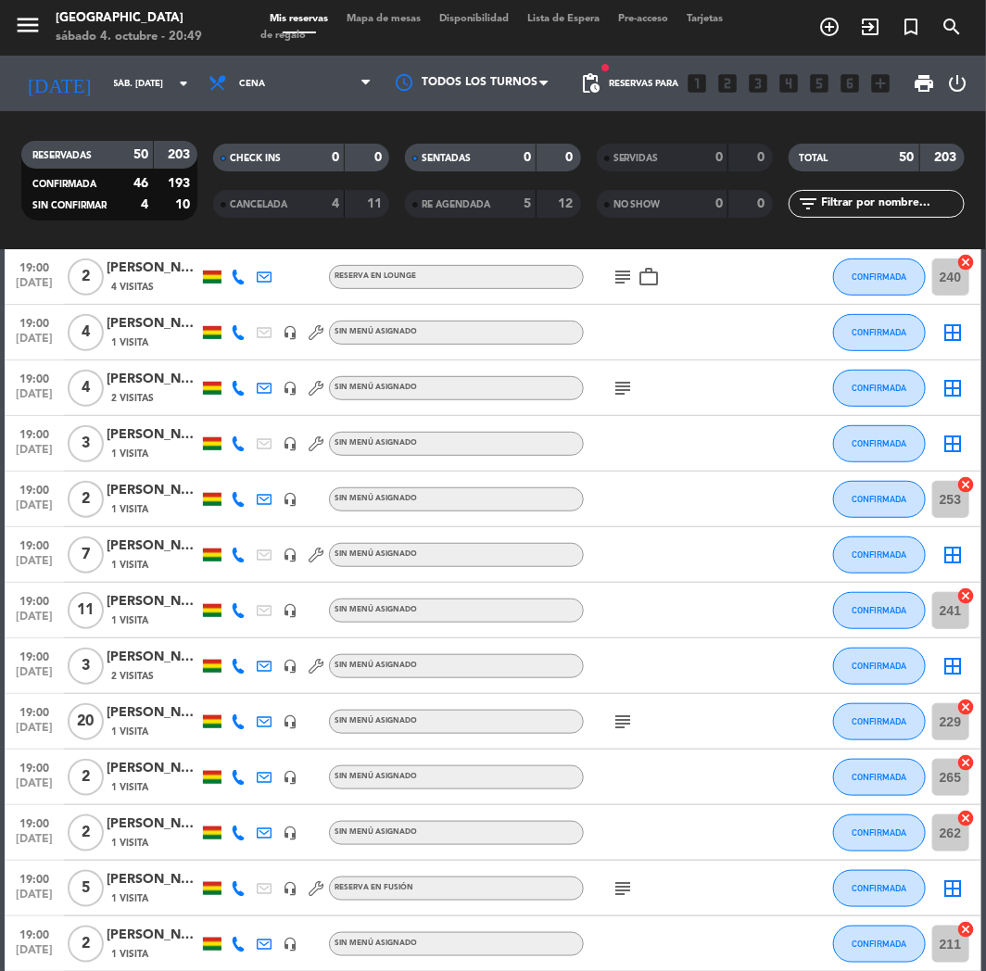
click at [840, 46] on div "menu Jardín de Asia sábado 4. octubre - 20:49 Mis reservas Mapa de mesas Dispon…" at bounding box center [493, 28] width 986 height 56
click at [832, 30] on icon "add_circle_outline" at bounding box center [829, 27] width 22 height 22
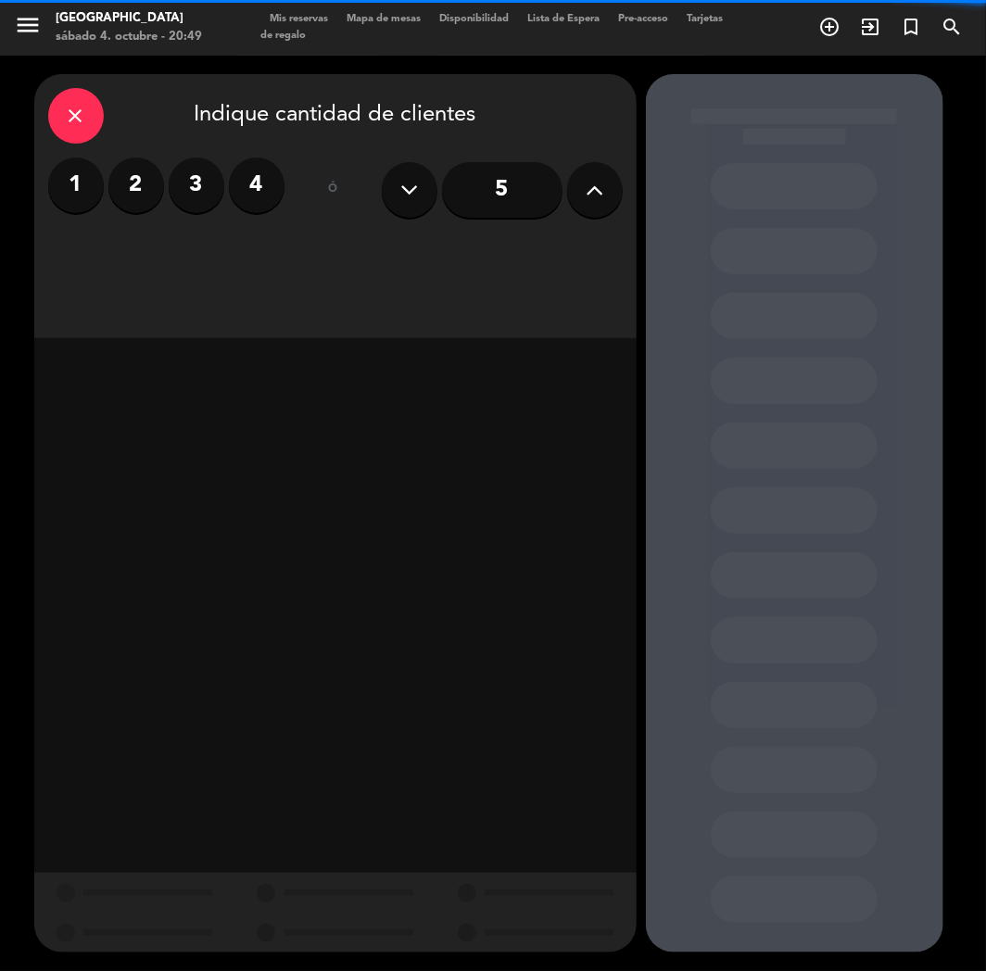
click at [201, 186] on label "3" at bounding box center [197, 186] width 56 height 56
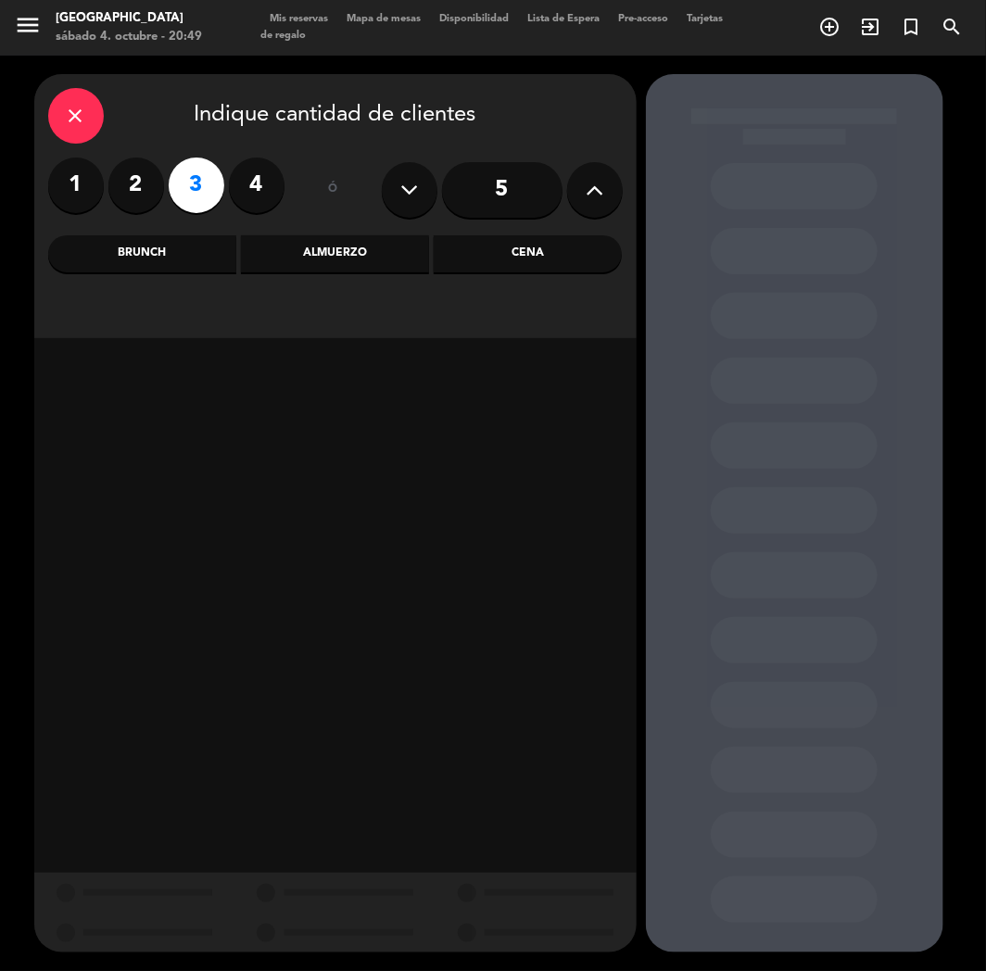
drag, startPoint x: 538, startPoint y: 252, endPoint x: 386, endPoint y: 255, distance: 152.9
click at [538, 251] on div "Cena" at bounding box center [528, 253] width 188 height 37
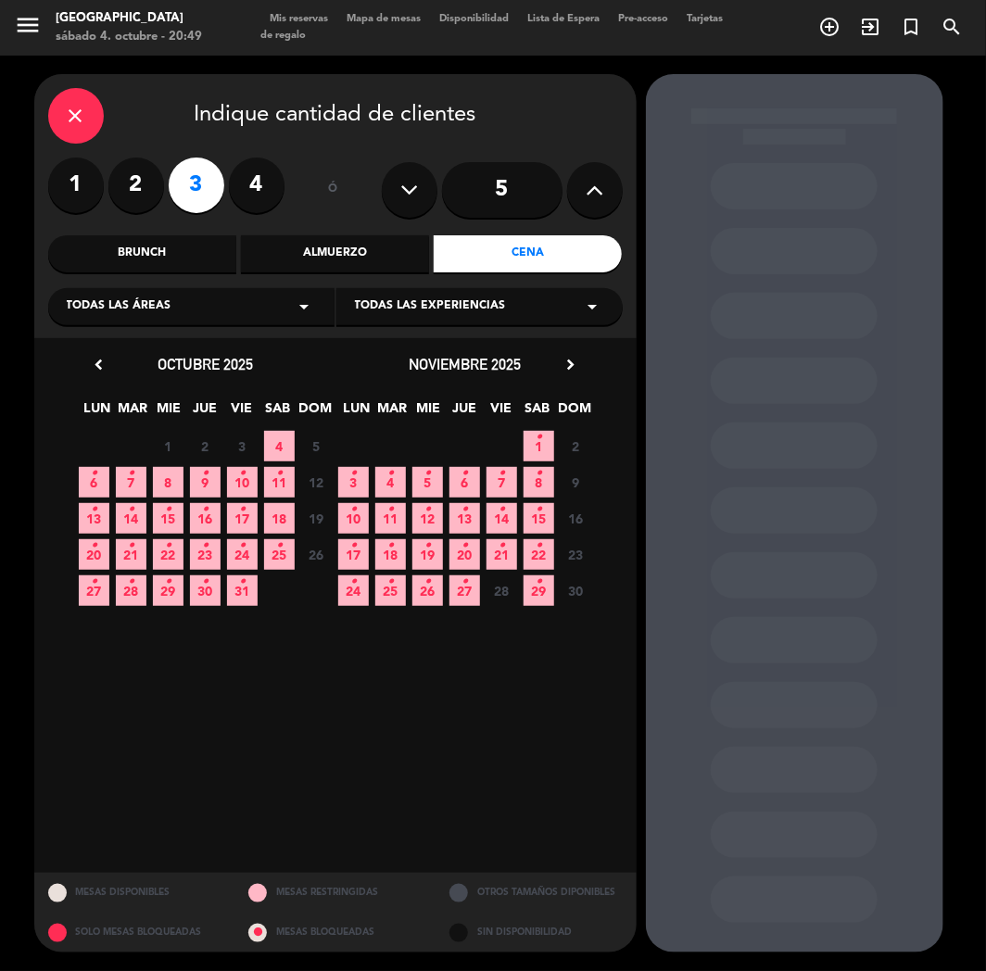
click at [280, 488] on span "11 •" at bounding box center [279, 482] width 31 height 31
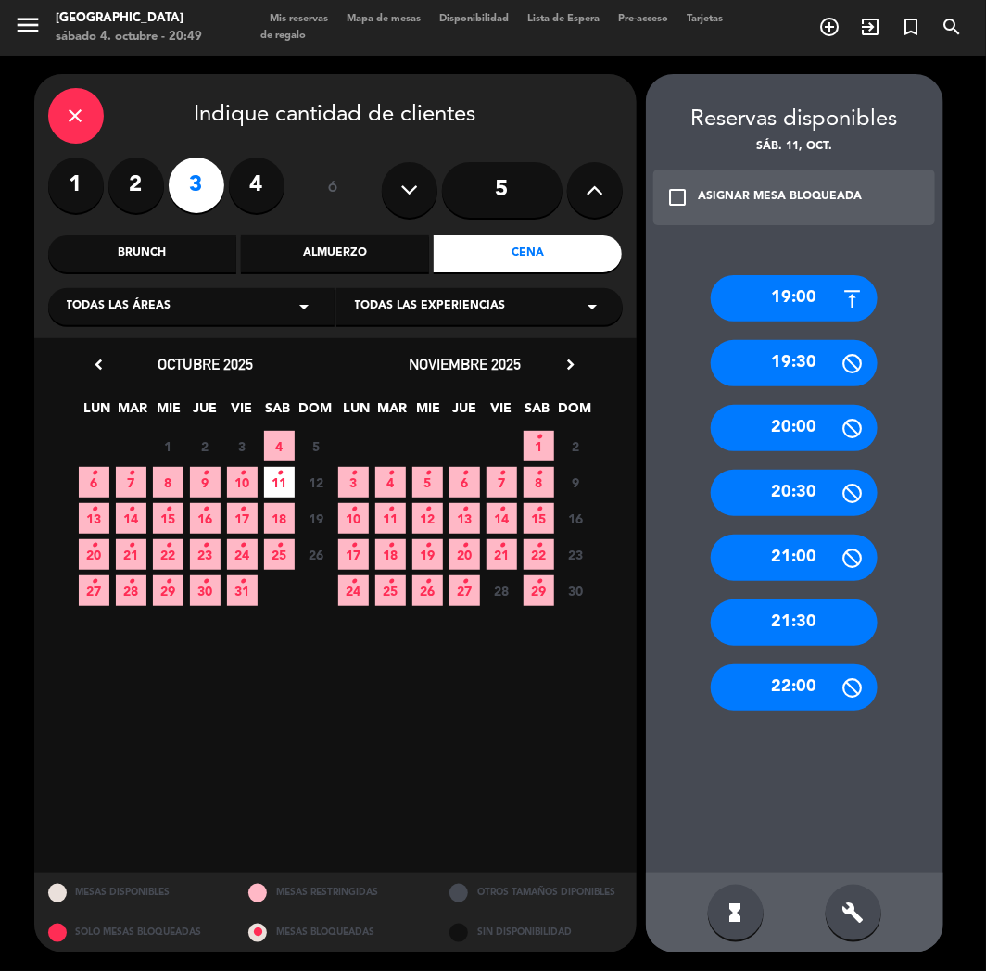
click at [795, 628] on div "21:30" at bounding box center [794, 623] width 167 height 46
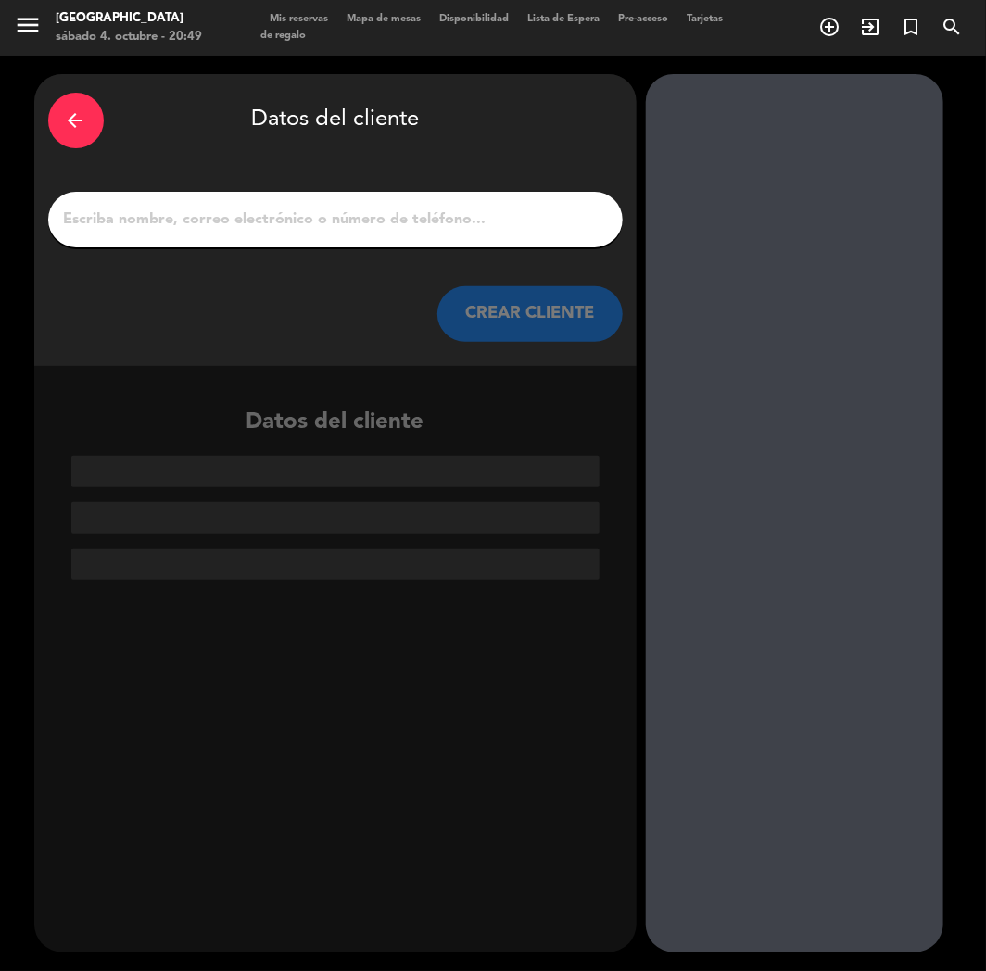
click at [312, 247] on div "arrow_back Datos del cliente CREAR CLIENTE" at bounding box center [335, 220] width 602 height 292
click at [312, 232] on input "1" at bounding box center [335, 220] width 547 height 26
paste input "[PERSON_NAME]"
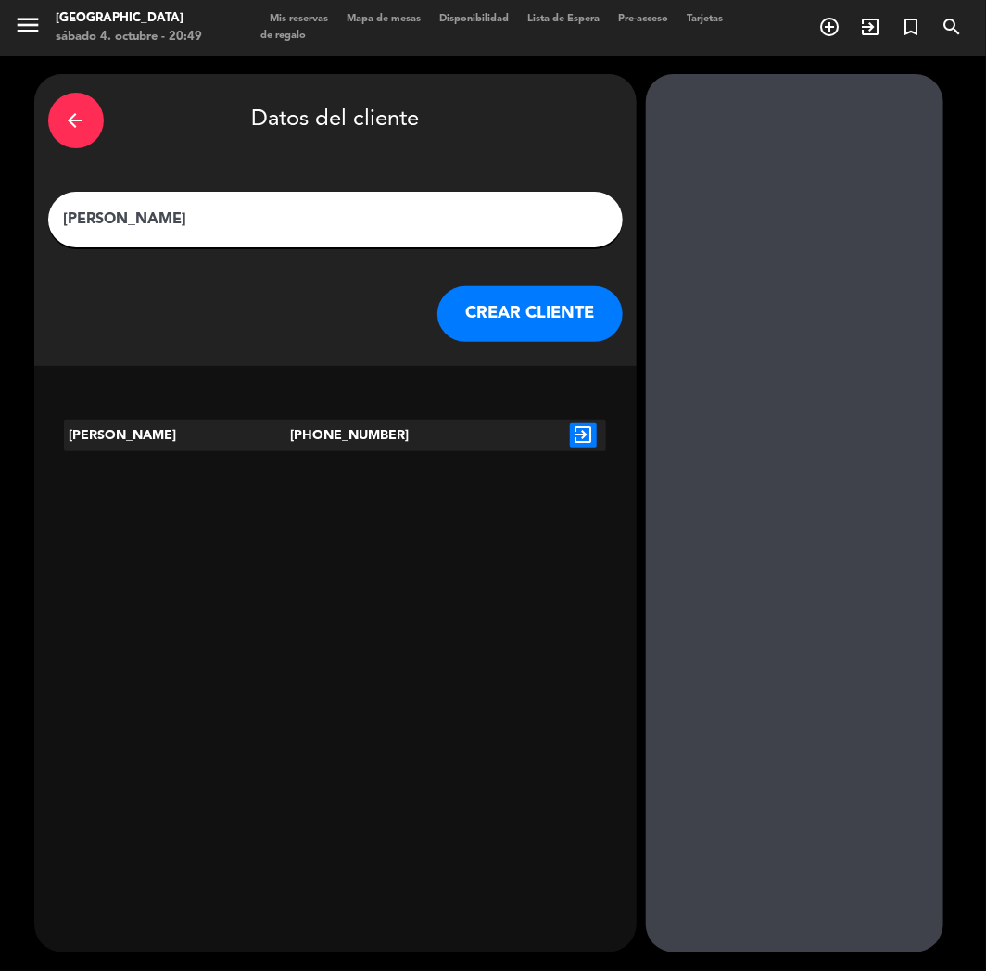
click at [69, 222] on input "[PERSON_NAME]" at bounding box center [335, 220] width 547 height 26
paste input "⭐"
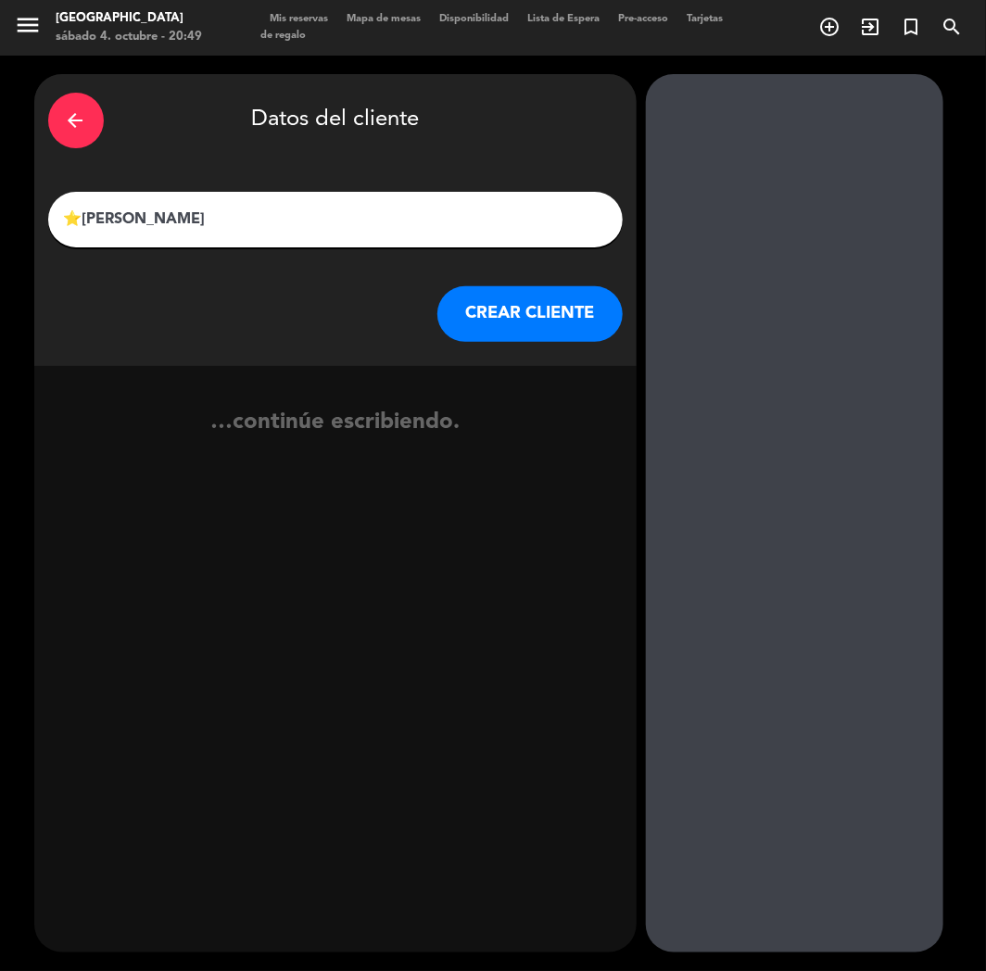
type input "⭐[PERSON_NAME]"
click at [534, 301] on button "CREAR CLIENTE" at bounding box center [529, 314] width 185 height 56
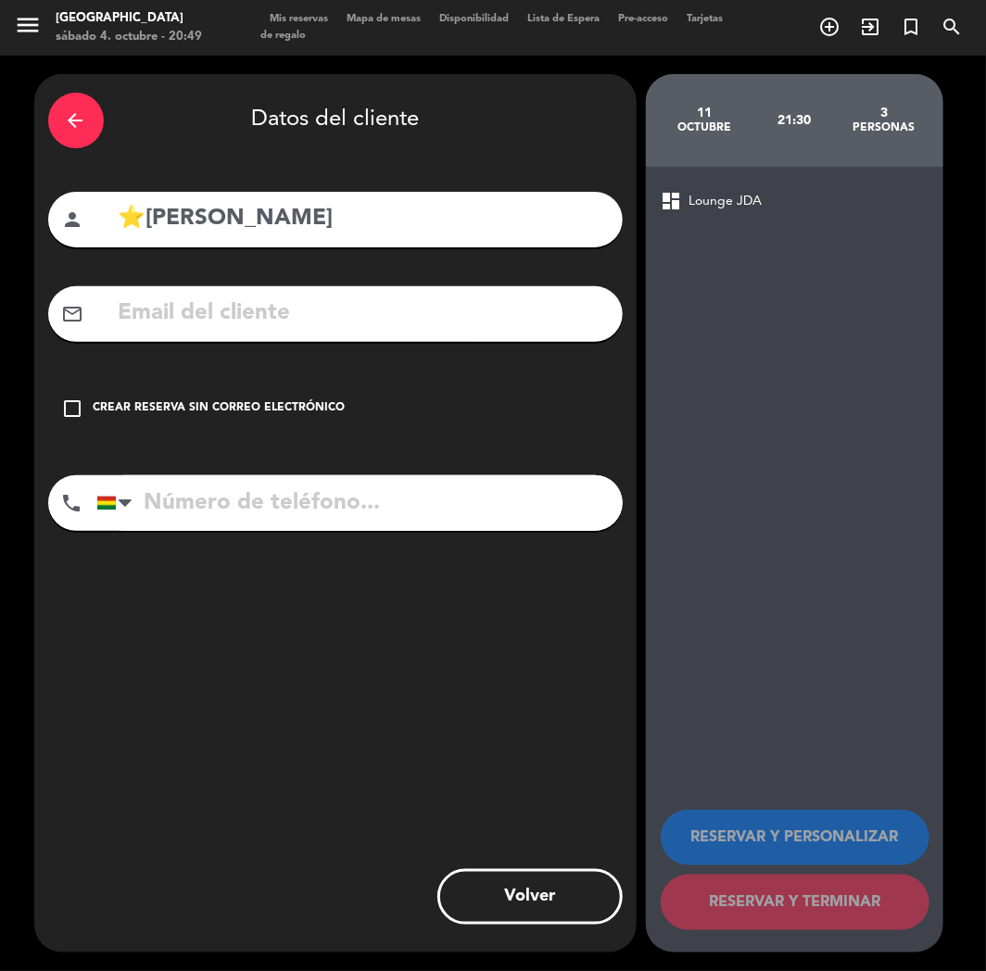
click at [130, 409] on div "Crear reserva sin correo electrónico" at bounding box center [220, 408] width 252 height 19
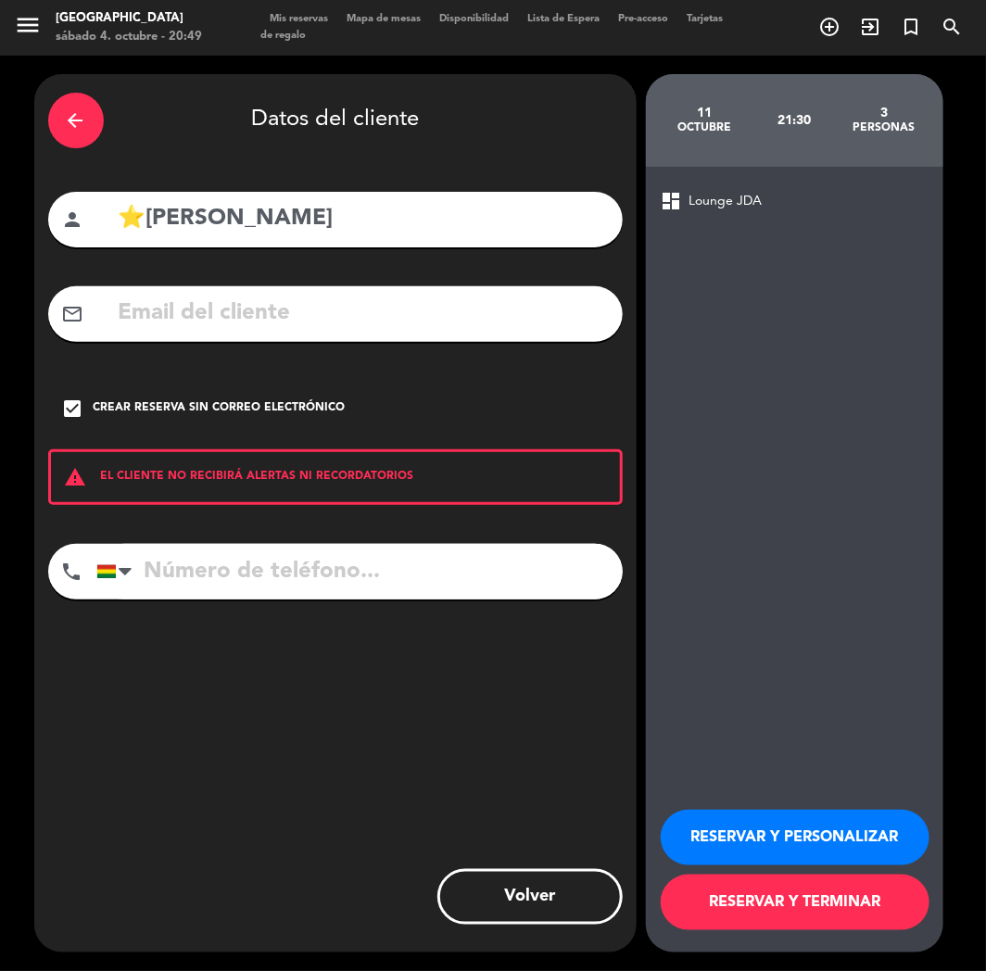
paste input "[PHONE_NUMBER]"
click at [252, 589] on input "[PHONE_NUMBER]" at bounding box center [359, 572] width 526 height 56
type input "[PHONE_NUMBER]"
click at [758, 853] on button "RESERVAR Y PERSONALIZAR" at bounding box center [795, 838] width 269 height 56
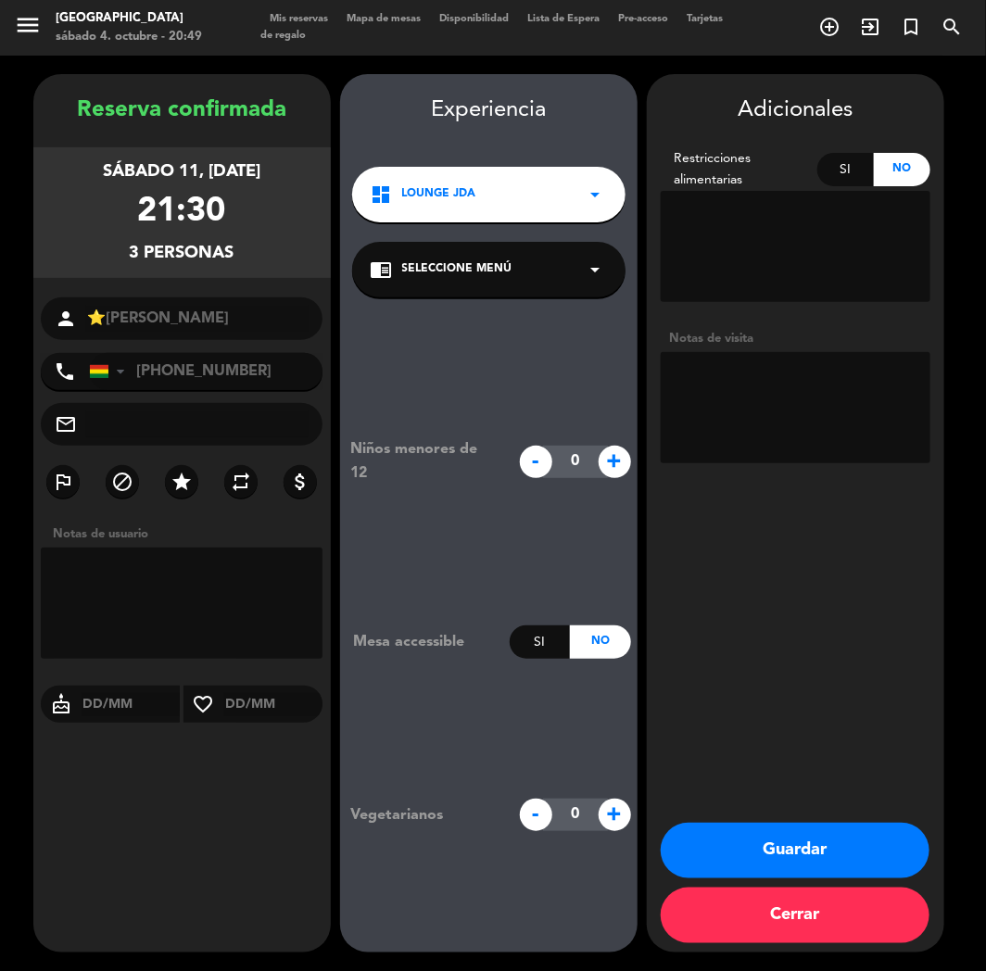
click at [135, 418] on input "text" at bounding box center [197, 424] width 223 height 26
paste input "[EMAIL_ADDRESS][DOMAIN_NAME]"
type input "[EMAIL_ADDRESS][DOMAIN_NAME]"
click at [604, 274] on icon "arrow_drop_down" at bounding box center [596, 270] width 22 height 22
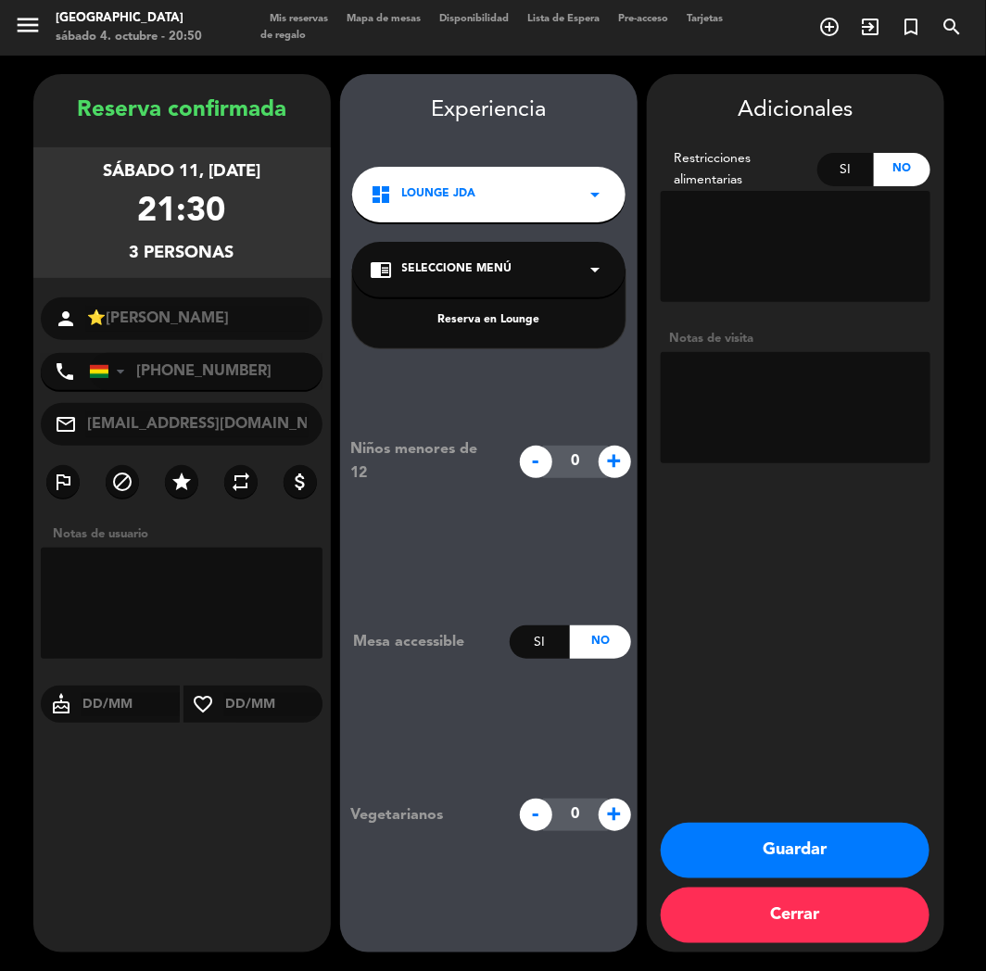
click at [558, 196] on div "dashboard Lounge JDA arrow_drop_down" at bounding box center [488, 195] width 273 height 56
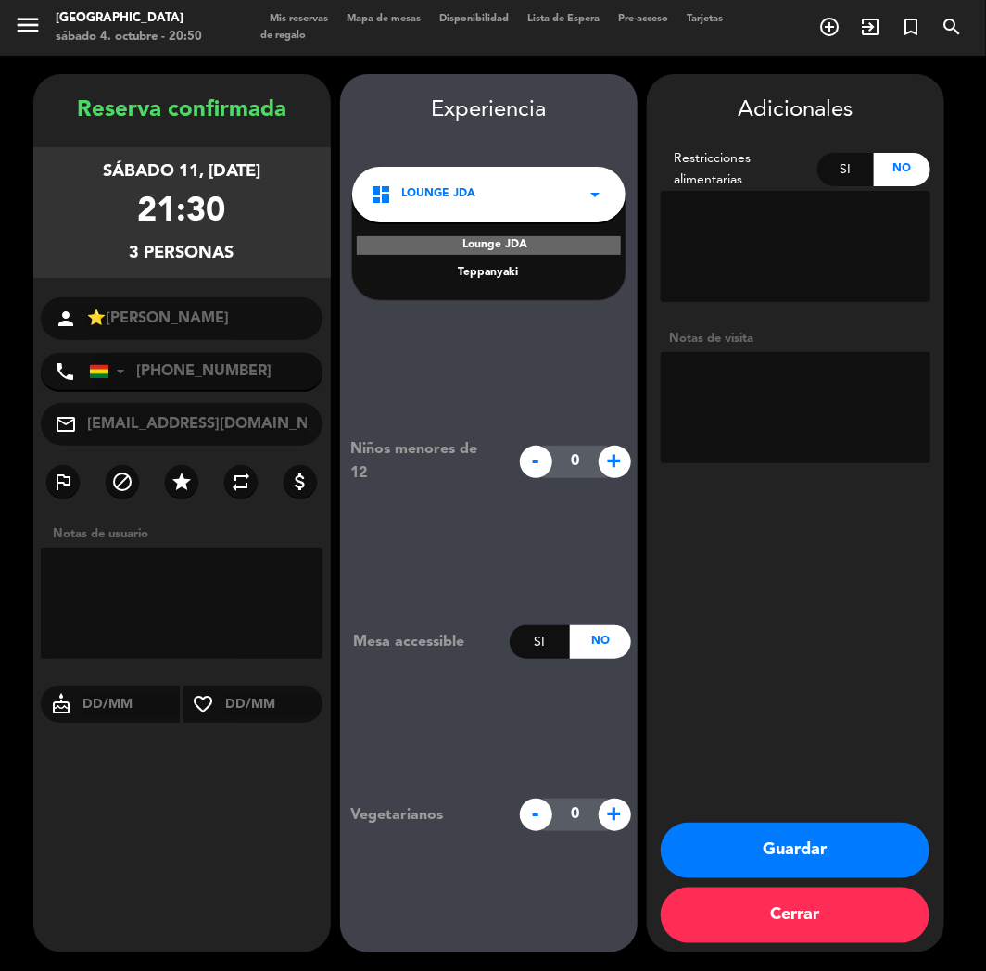
click at [511, 281] on div "Teppanyaki" at bounding box center [489, 273] width 236 height 19
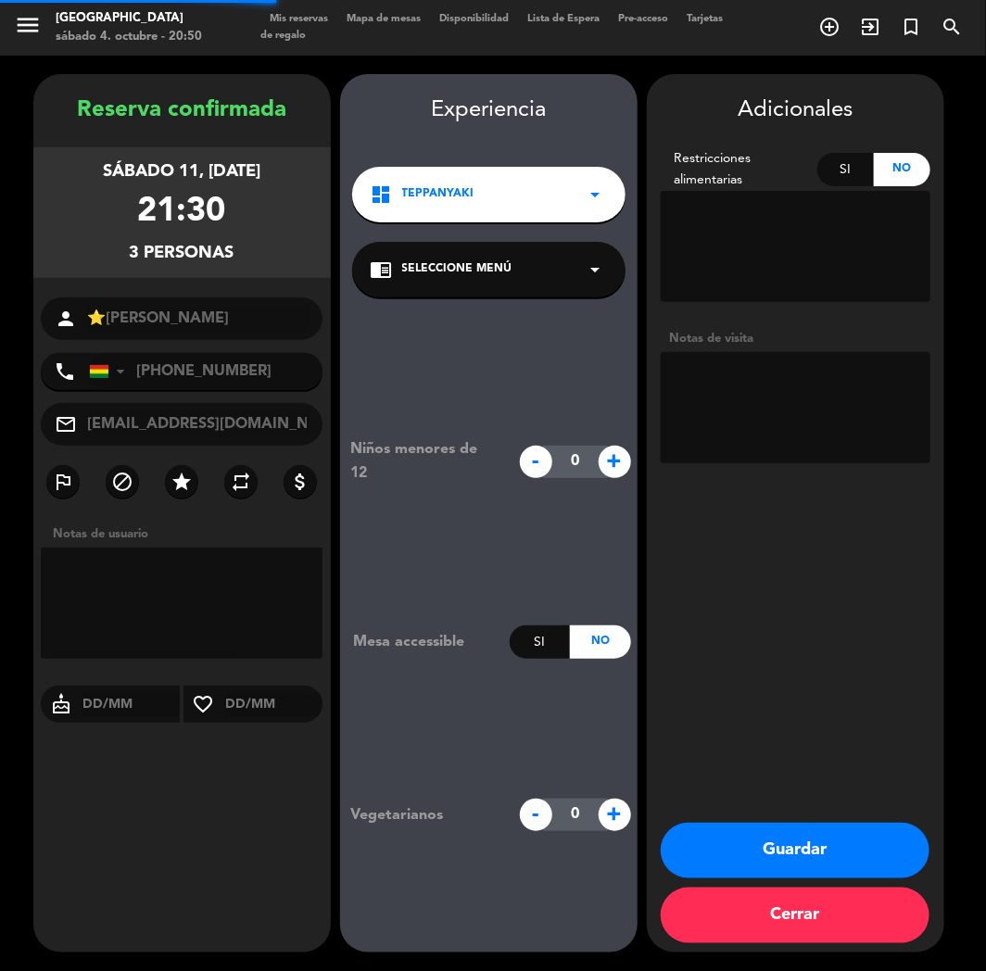
click at [514, 282] on div "chrome_reader_mode Seleccione Menú arrow_drop_down" at bounding box center [488, 270] width 273 height 56
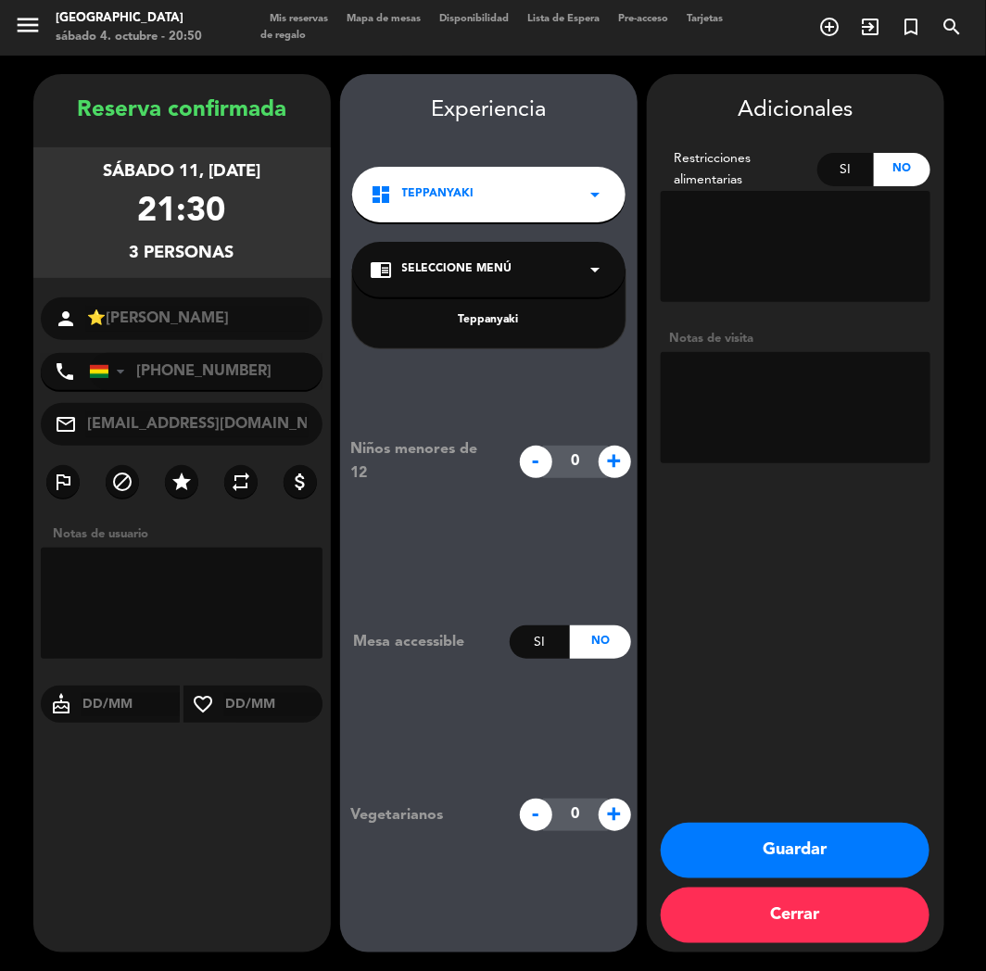
click at [496, 311] on div "Teppanyaki" at bounding box center [489, 320] width 236 height 19
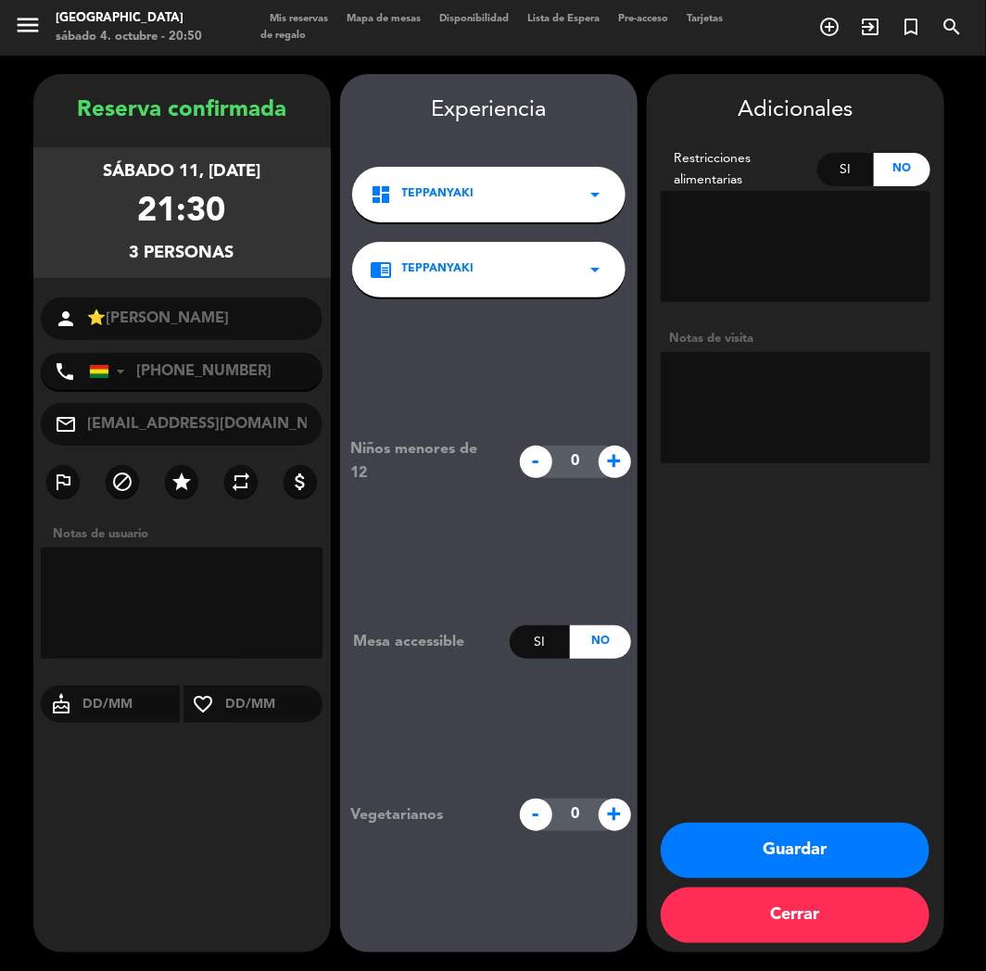
click at [741, 402] on textarea at bounding box center [796, 407] width 270 height 111
type textarea "teppan"
click at [744, 858] on button "Guardar" at bounding box center [795, 851] width 269 height 56
